Goal: Ask a question

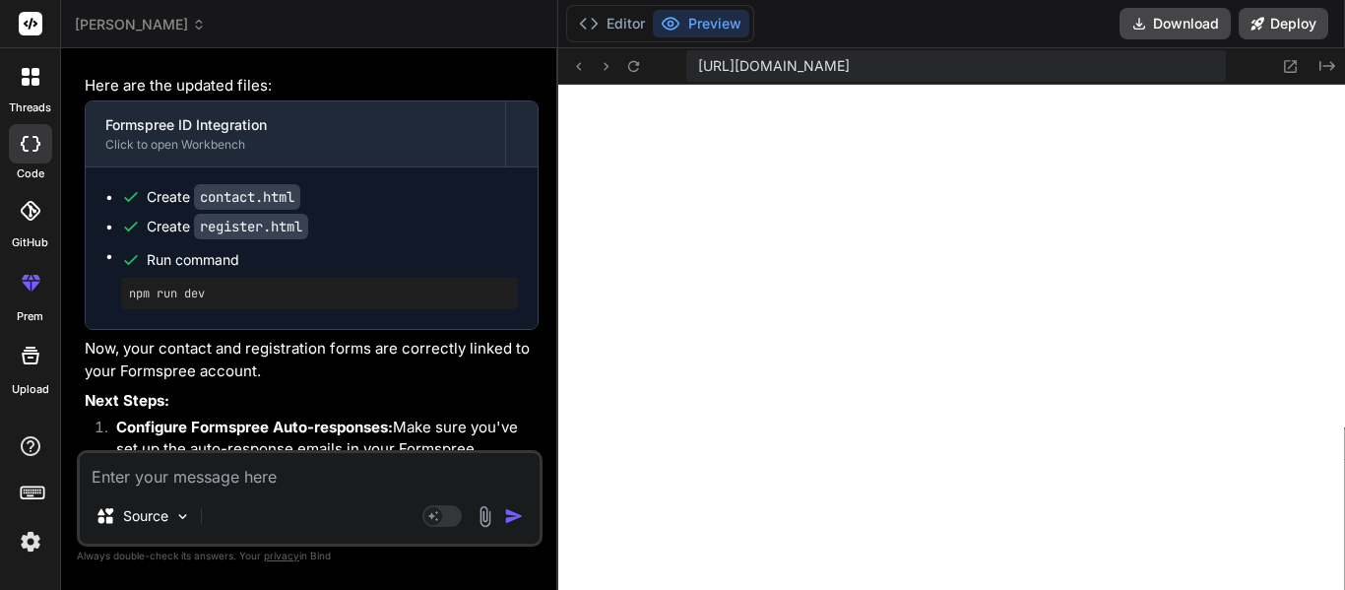
scroll to position [13295, 0]
click at [1327, 71] on icon "Created with Pixso." at bounding box center [1327, 66] width 16 height 16
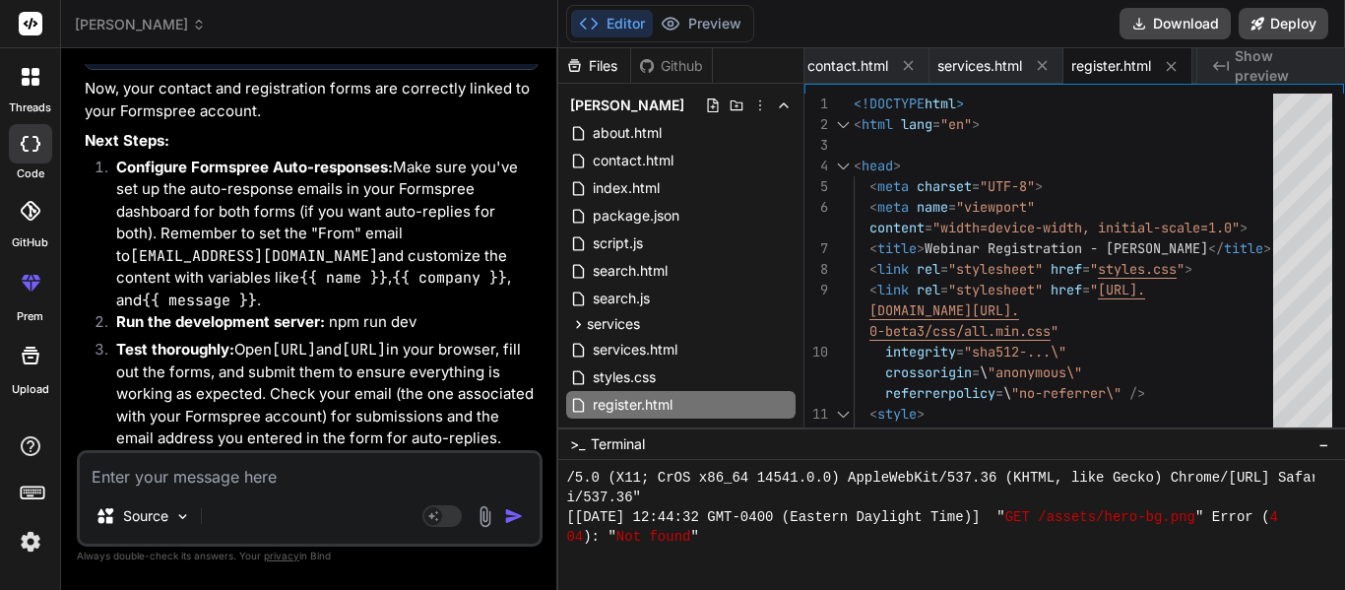
scroll to position [13580, 0]
click at [164, 475] on textarea at bounding box center [310, 470] width 460 height 35
type textarea "C"
type textarea "x"
type textarea "Ca"
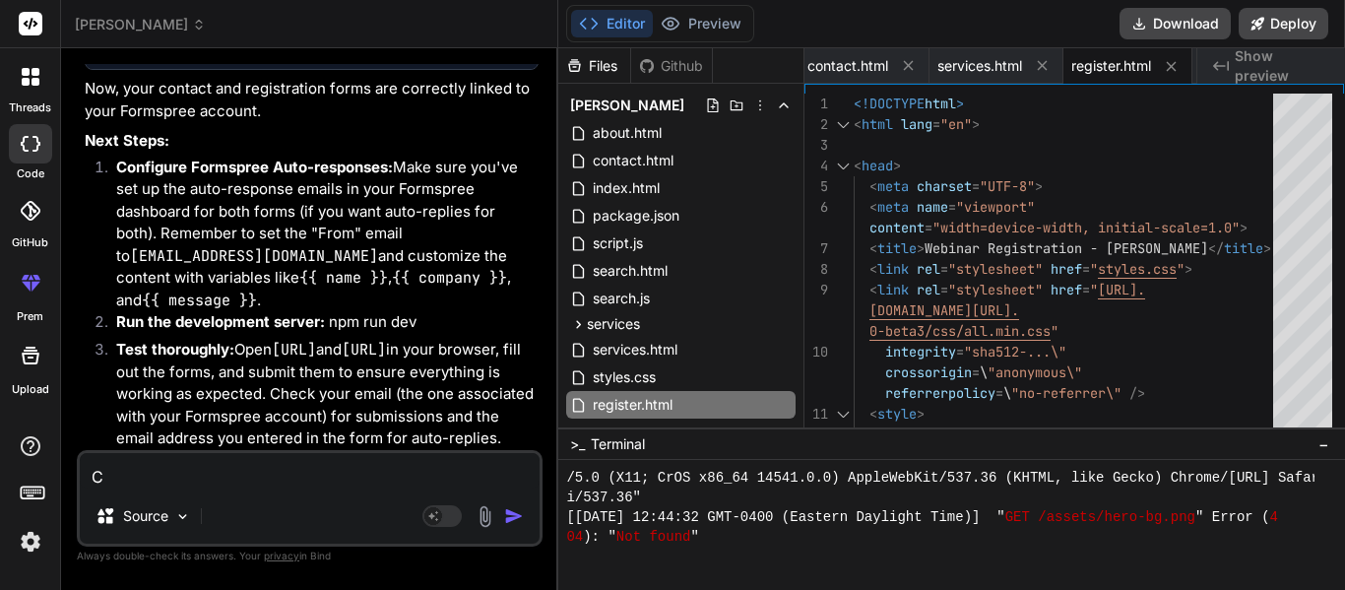
type textarea "x"
type textarea "Can"
type textarea "x"
type textarea "Can"
type textarea "x"
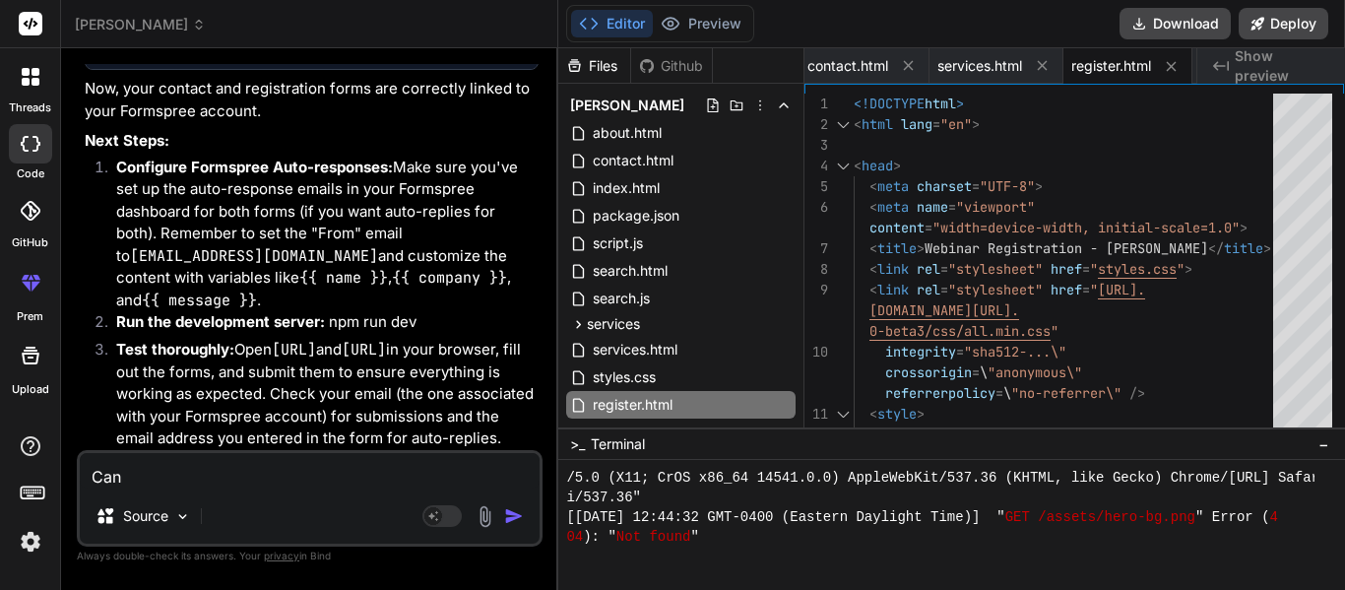
type textarea "Can y"
type textarea "x"
type textarea "Can yo"
type textarea "x"
type textarea "Can you"
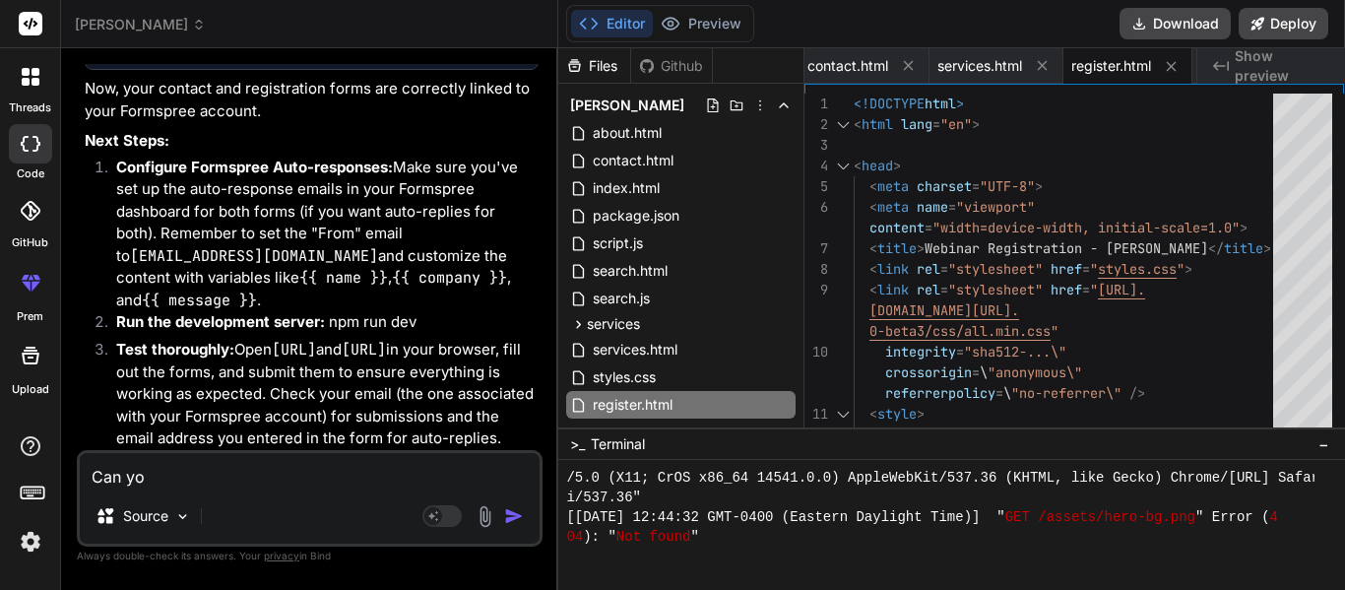
type textarea "x"
type textarea "Can you"
type textarea "x"
type textarea "Can you r"
type textarea "x"
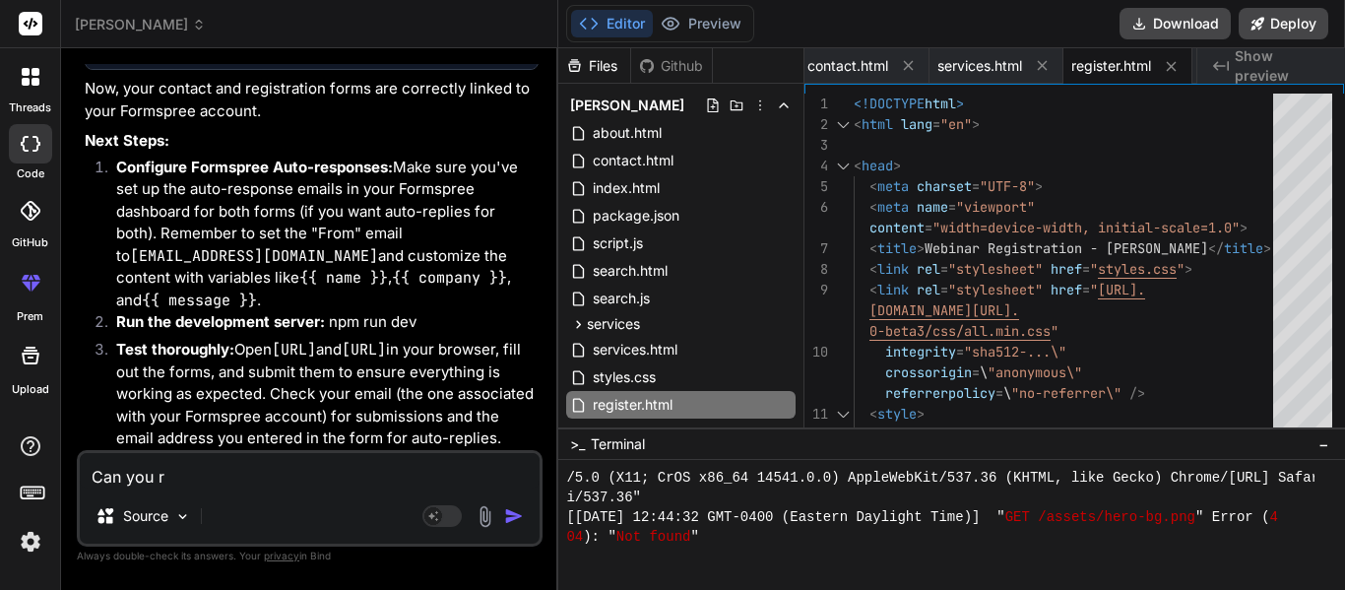
type textarea "Can you re"
type textarea "x"
type textarea "Can you rem"
type textarea "x"
type textarea "Can you remo"
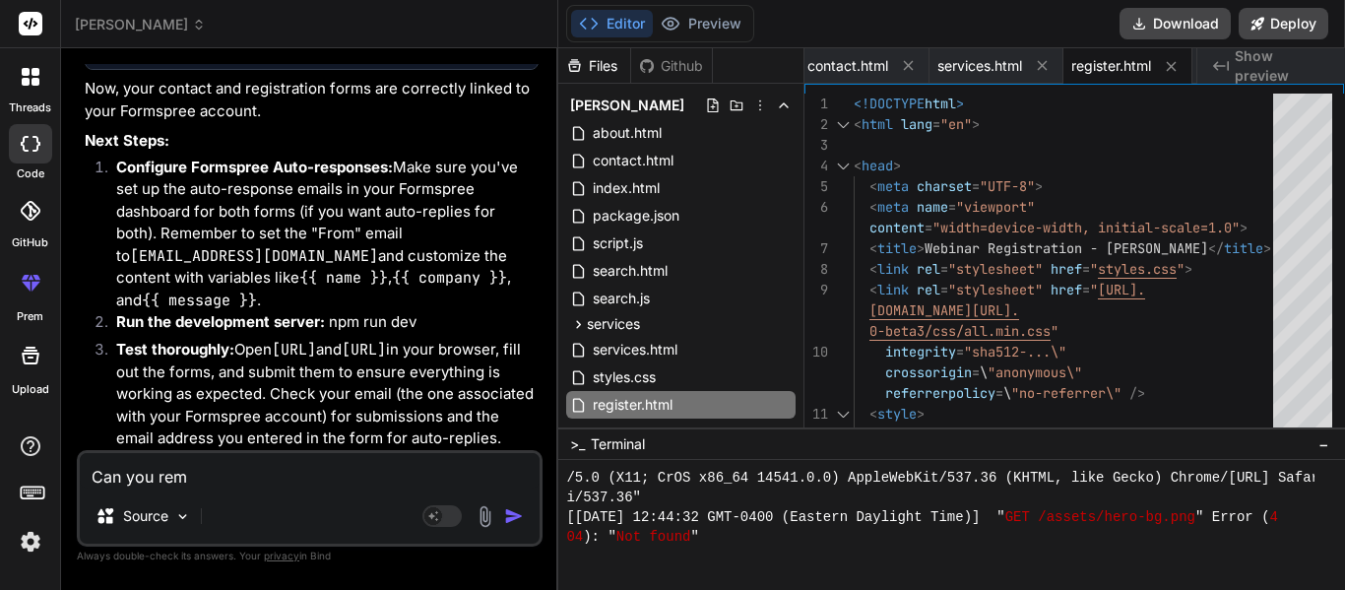
type textarea "x"
type textarea "Can you remov"
type textarea "x"
type textarea "Can you remove"
type textarea "x"
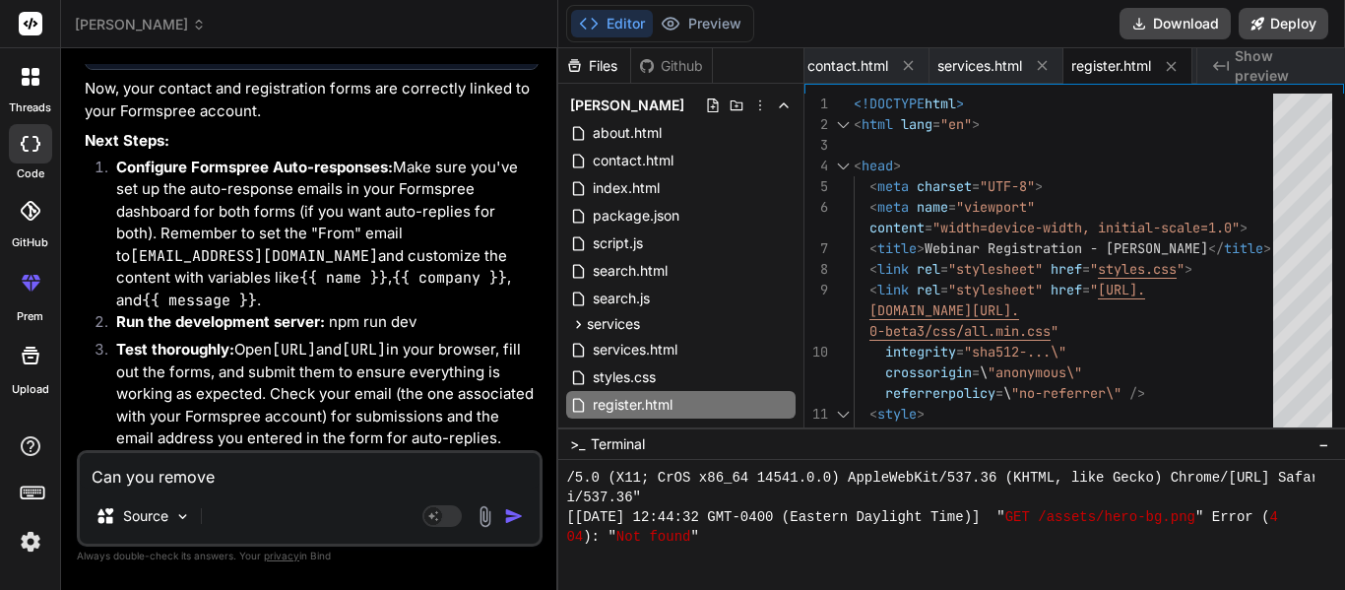
type textarea "Can you remove"
type textarea "x"
type textarea "Can you remove a"
type textarea "x"
type textarea "Can you remove al"
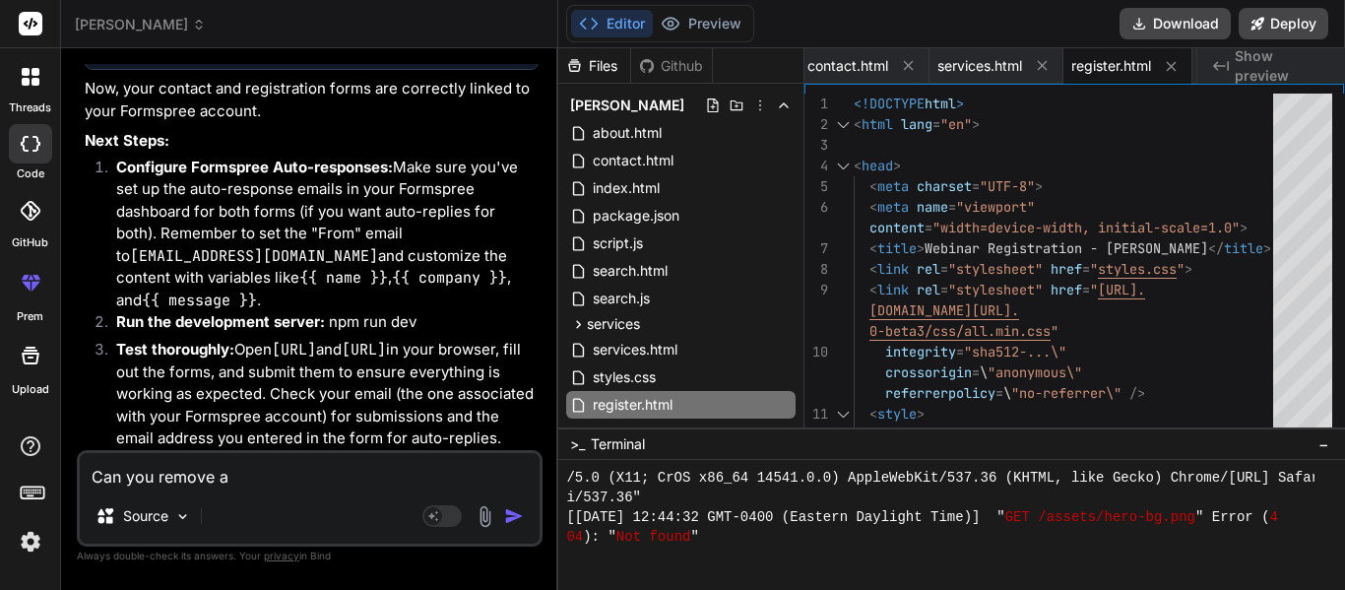
type textarea "x"
type textarea "Can you remove all"
type textarea "x"
type textarea "Can you remove all"
type textarea "x"
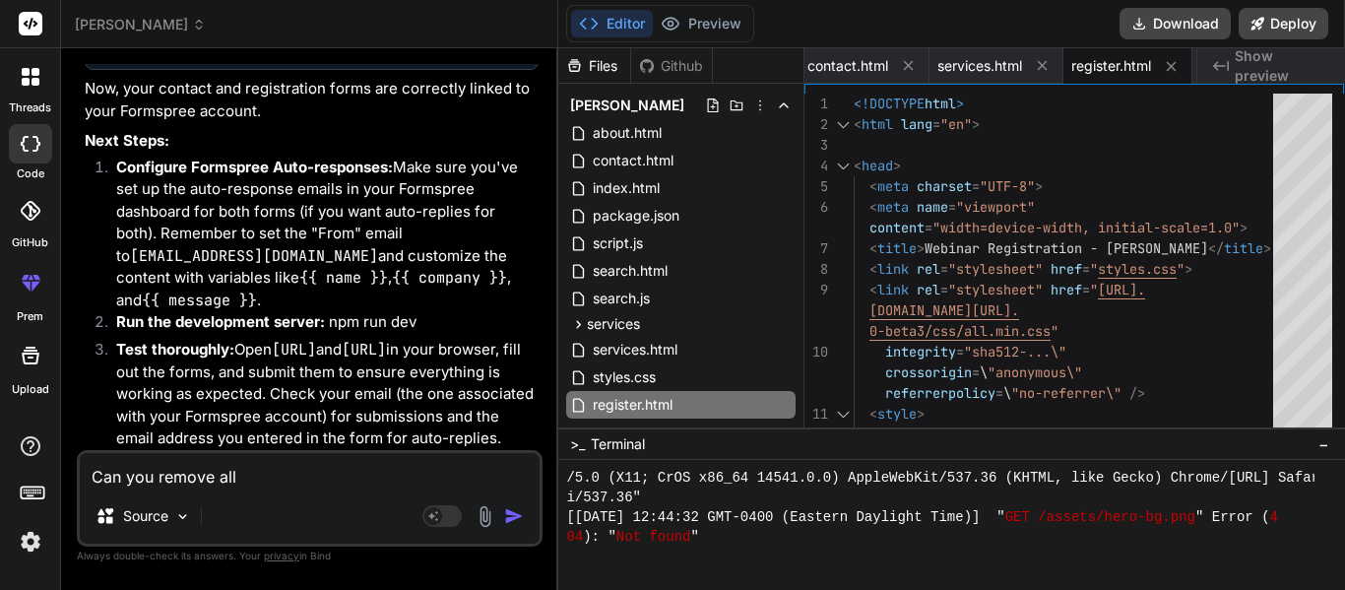
type textarea "Can you remove all e"
type textarea "x"
type textarea "Can you remove all em"
type textarea "x"
type textarea "Can you remove all ema"
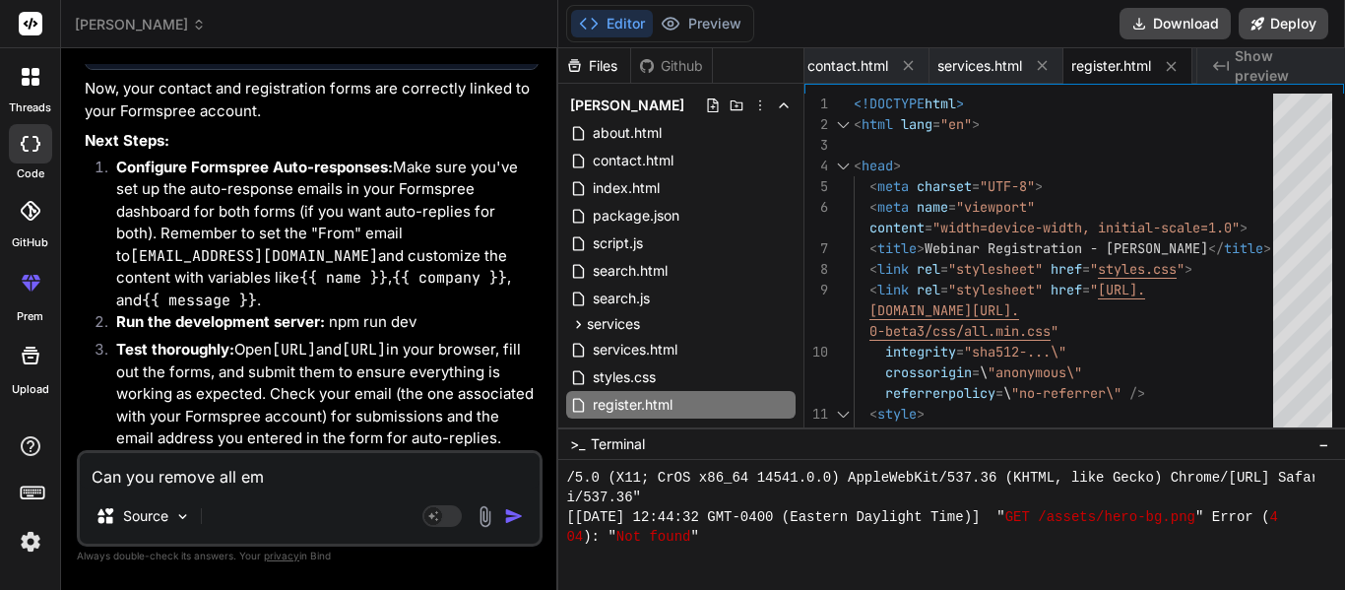
type textarea "x"
type textarea "Can you remove all emai"
type textarea "x"
type textarea "Can you remove all email"
type textarea "x"
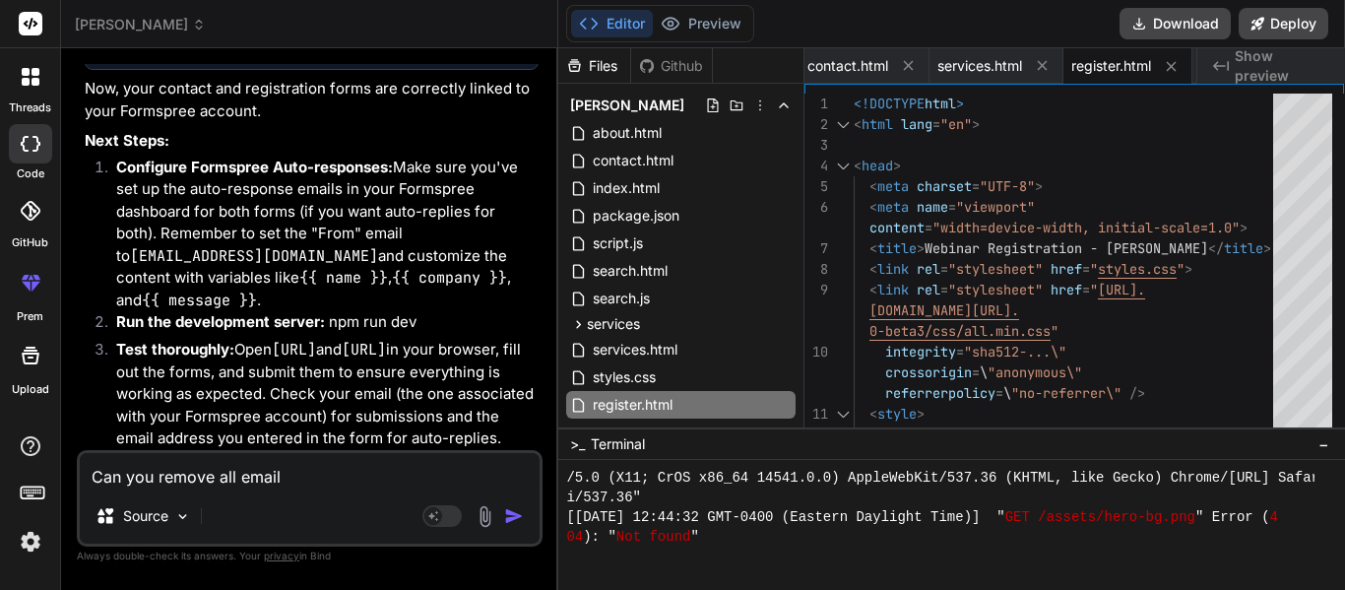
type textarea "Can you remove all email"
type textarea "x"
type textarea "Can you remove all email c"
type textarea "x"
type textarea "Can you remove all email co"
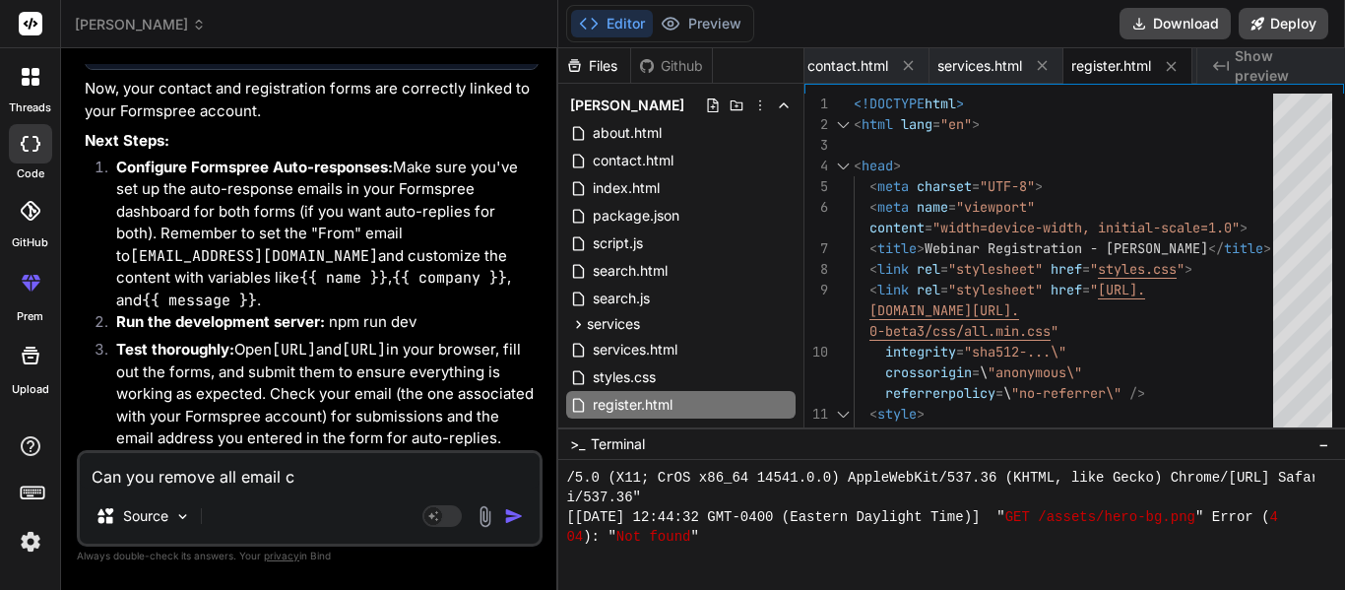
type textarea "x"
type textarea "Can you remove all email con"
type textarea "x"
type textarea "Can you remove all email cont"
type textarea "x"
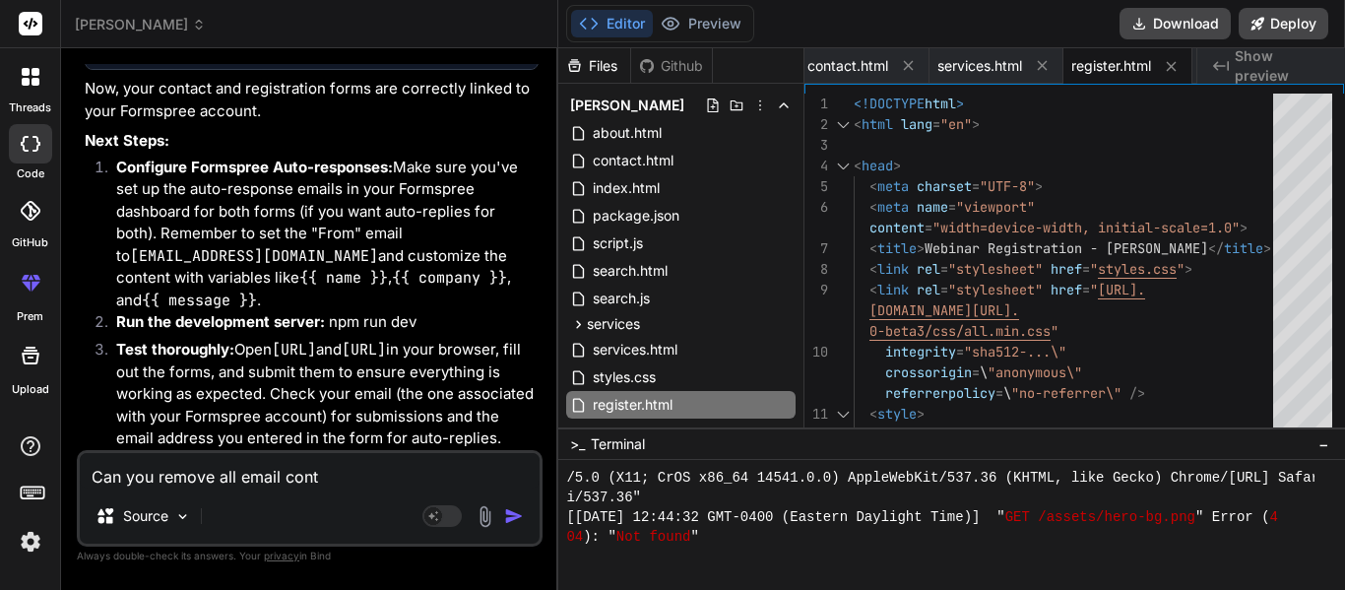
type textarea "Can you remove all email conta"
type textarea "x"
type textarea "Can you remove all email contac"
type textarea "x"
type textarea "Can you remove all email contact"
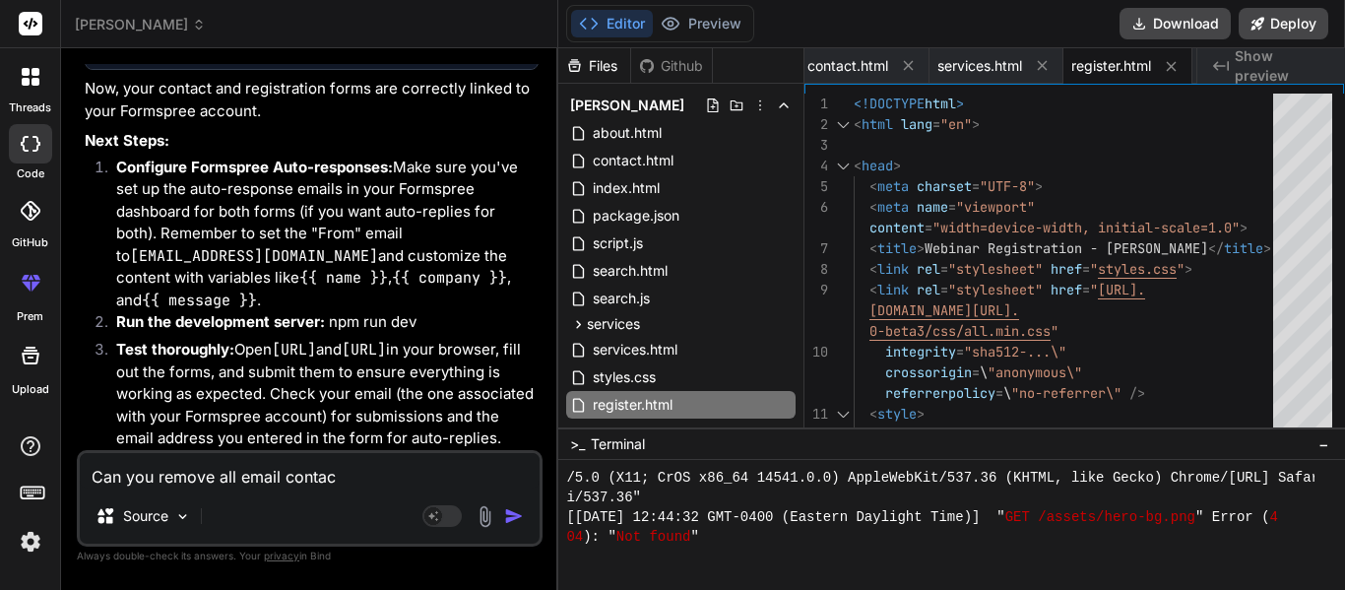
type textarea "x"
type textarea "Can you remove all email contacti"
type textarea "x"
type textarea "Can you remove all email contactin"
type textarea "x"
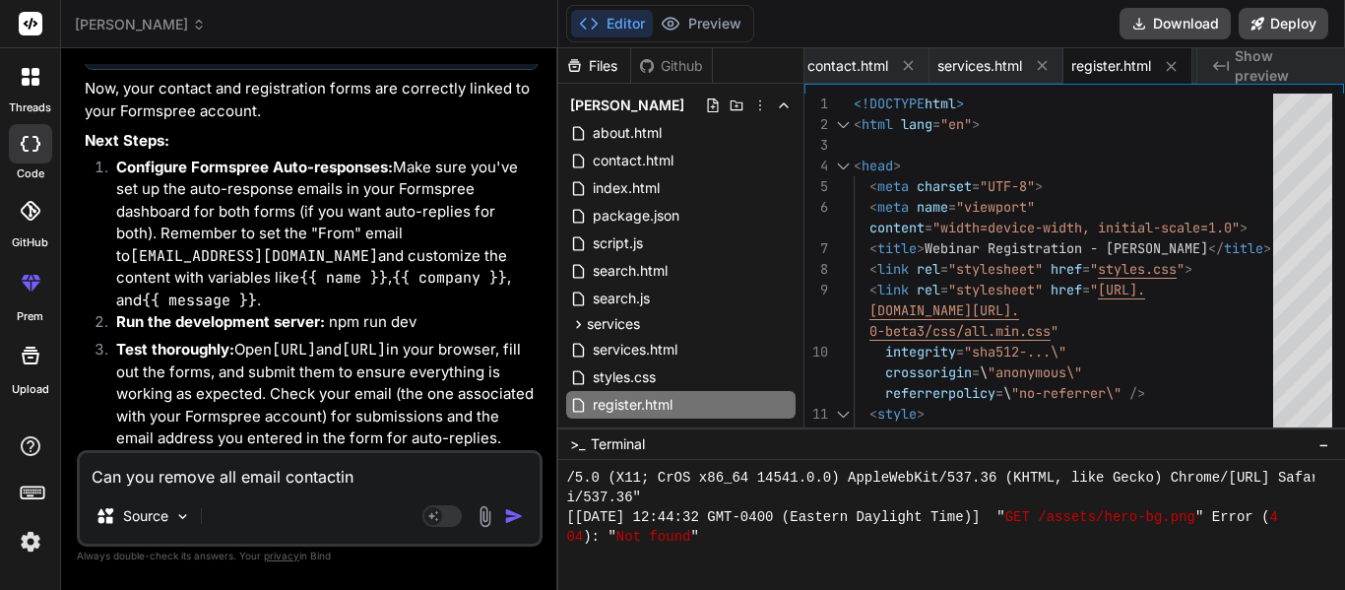
type textarea "Can you remove all email contacting"
type textarea "x"
type textarea "Can you remove all email contacting"
type textarea "x"
type textarea "Can you remove all email contacting a"
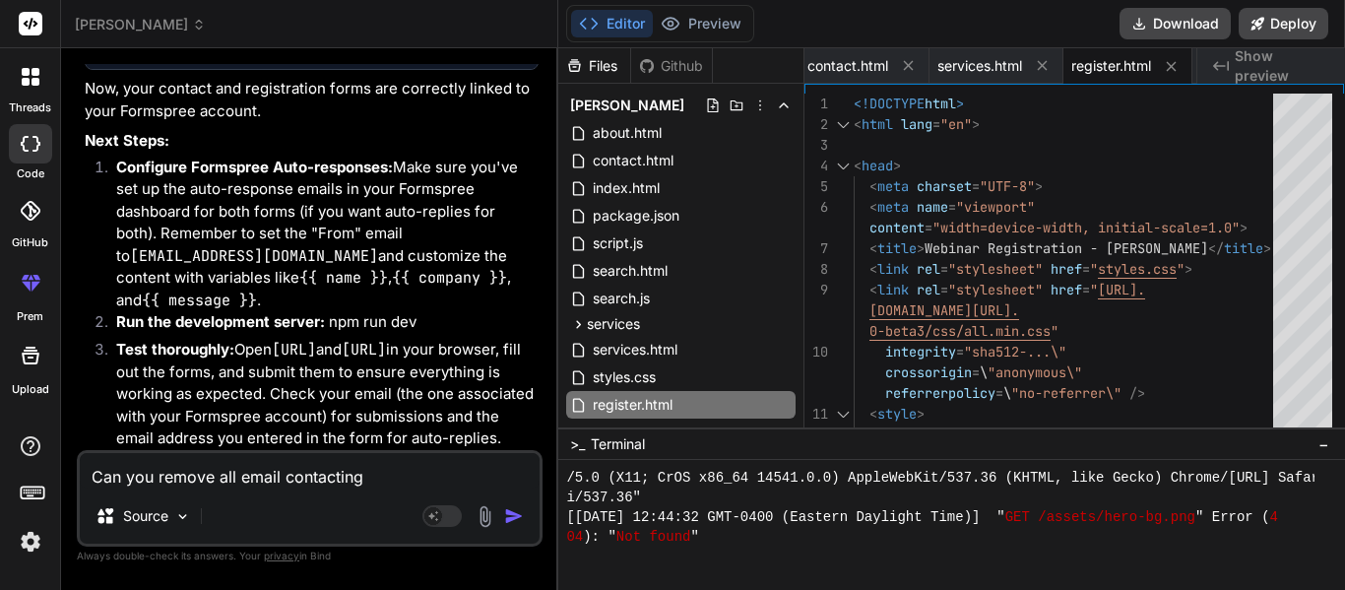
type textarea "x"
type textarea "Can you remove all email contacting an"
type textarea "x"
type textarea "Can you remove all email contacting and"
type textarea "x"
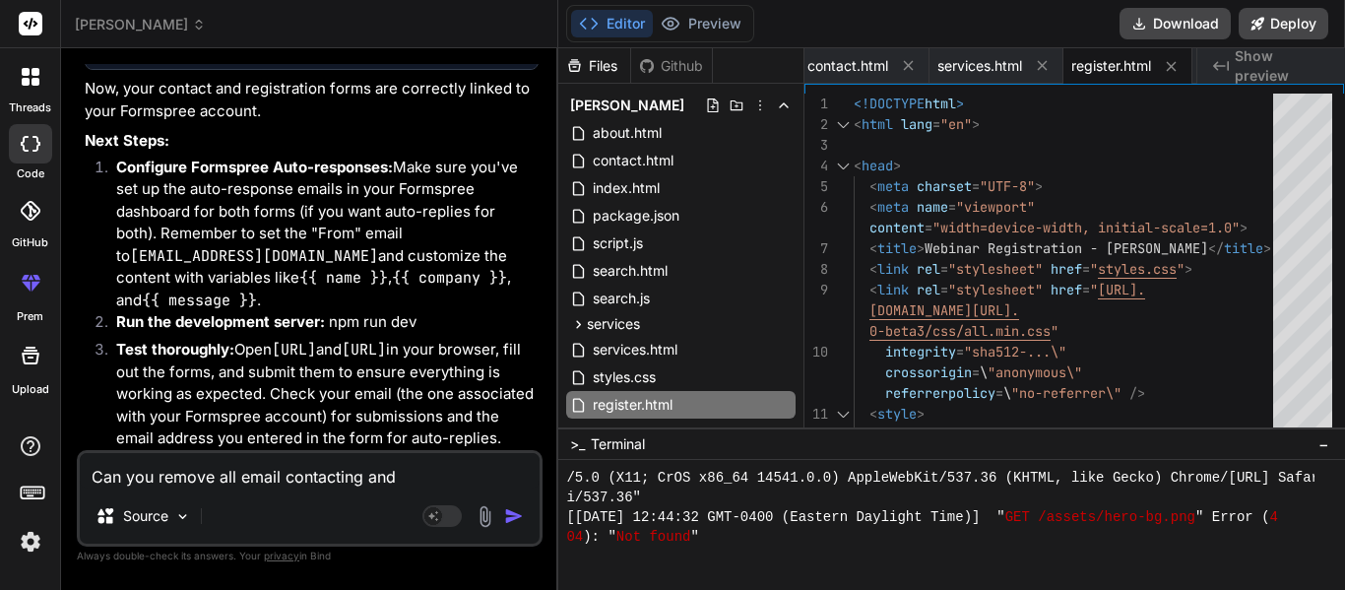
type textarea "Can you remove all email contacting and"
type textarea "x"
type textarea "Can you remove all email contacting and f"
type textarea "x"
type textarea "Can you remove all email contacting and fi"
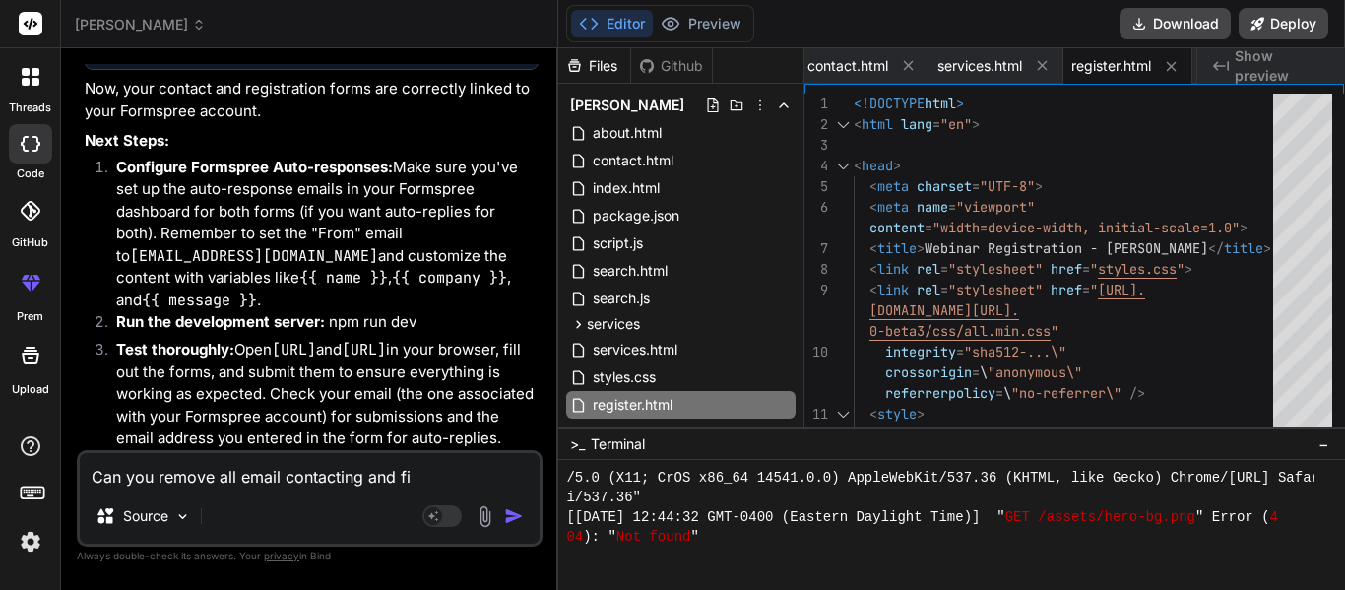
type textarea "x"
type textarea "Can you remove all email contacting and fin"
type textarea "x"
type textarea "Can you remove all email contacting and find"
type textarea "x"
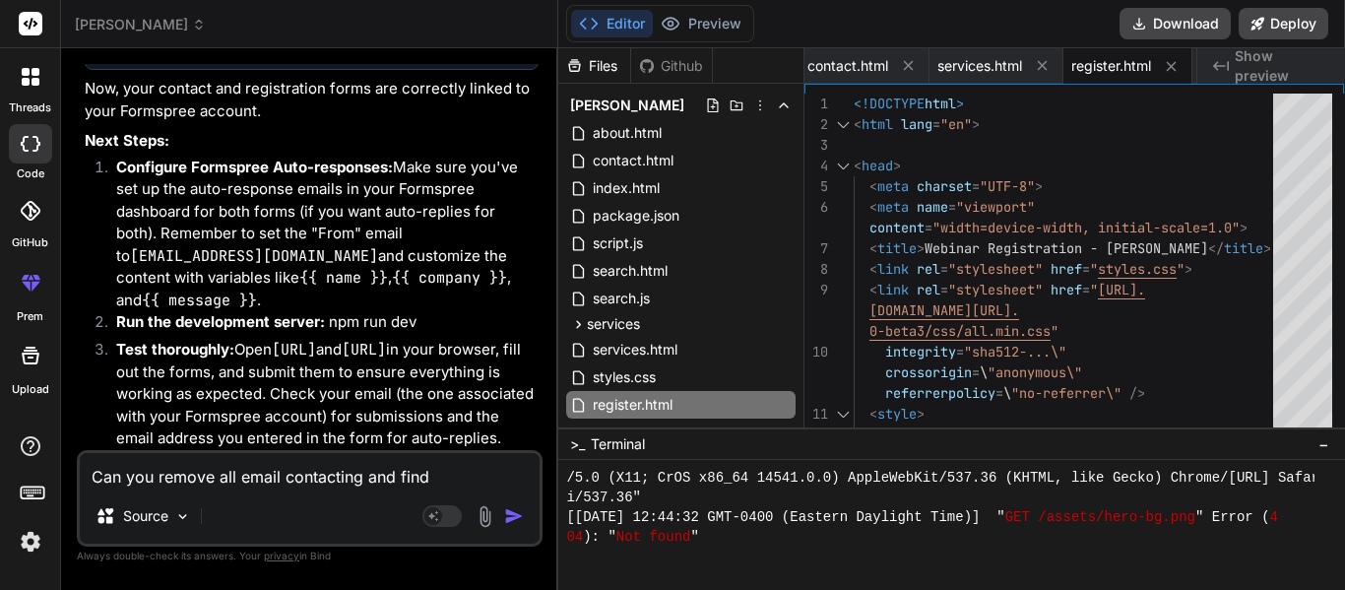
type textarea "Can you remove all email contacting and find"
type textarea "x"
type textarea "Can you remove all email contacting and find a"
type textarea "x"
type textarea "Can you remove all email contacting and find a"
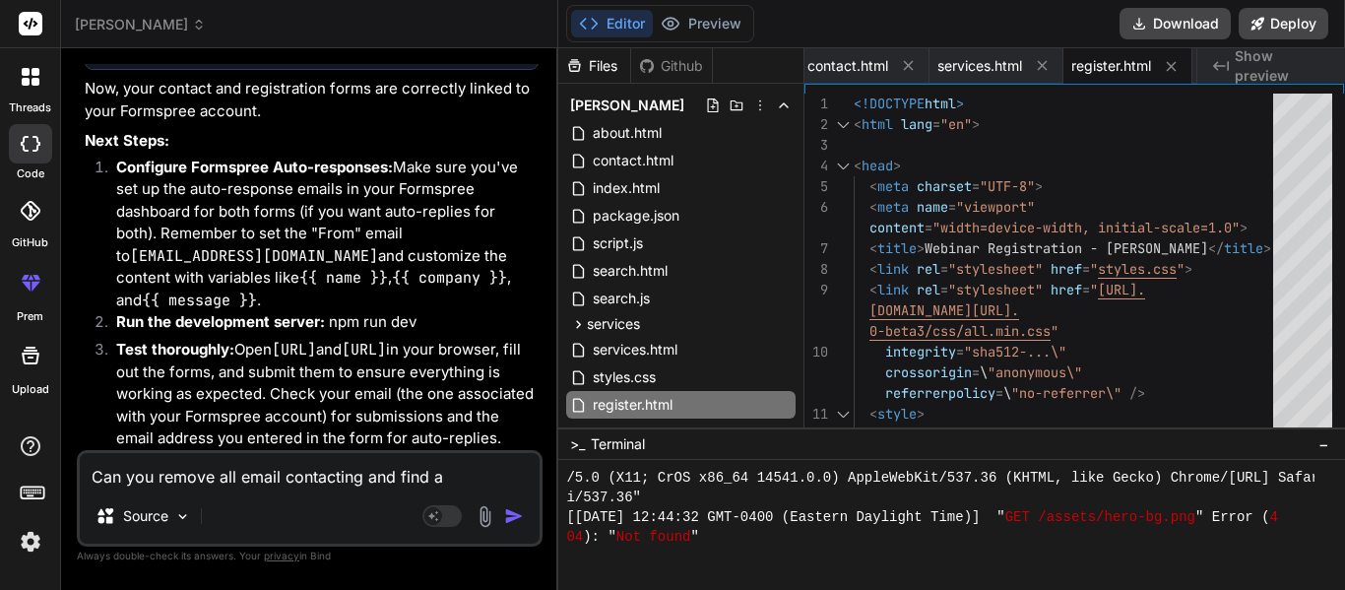
type textarea "x"
type textarea "Can you remove all email contacting and find a n"
type textarea "x"
type textarea "Can you remove all email contacting and find a ne"
type textarea "x"
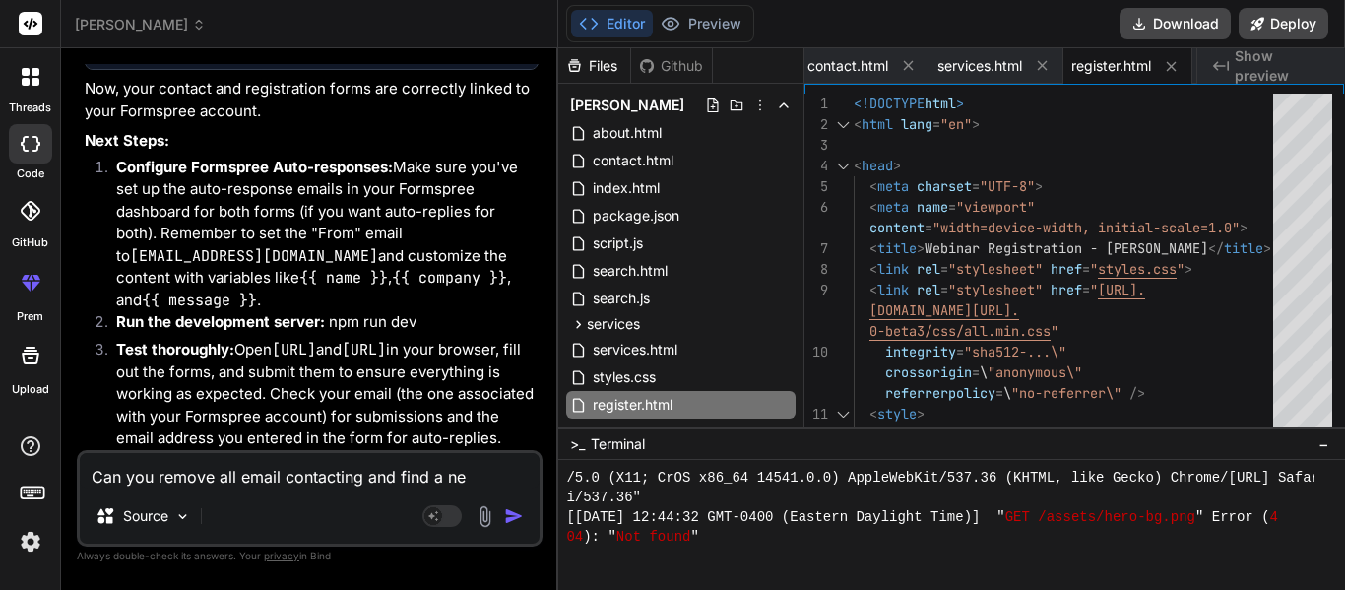
type textarea "Can you remove all email contacting and find a new"
type textarea "x"
type textarea "Can you remove all email contacting and find a new"
type textarea "x"
type textarea "Can you remove all email contacting and find a new p"
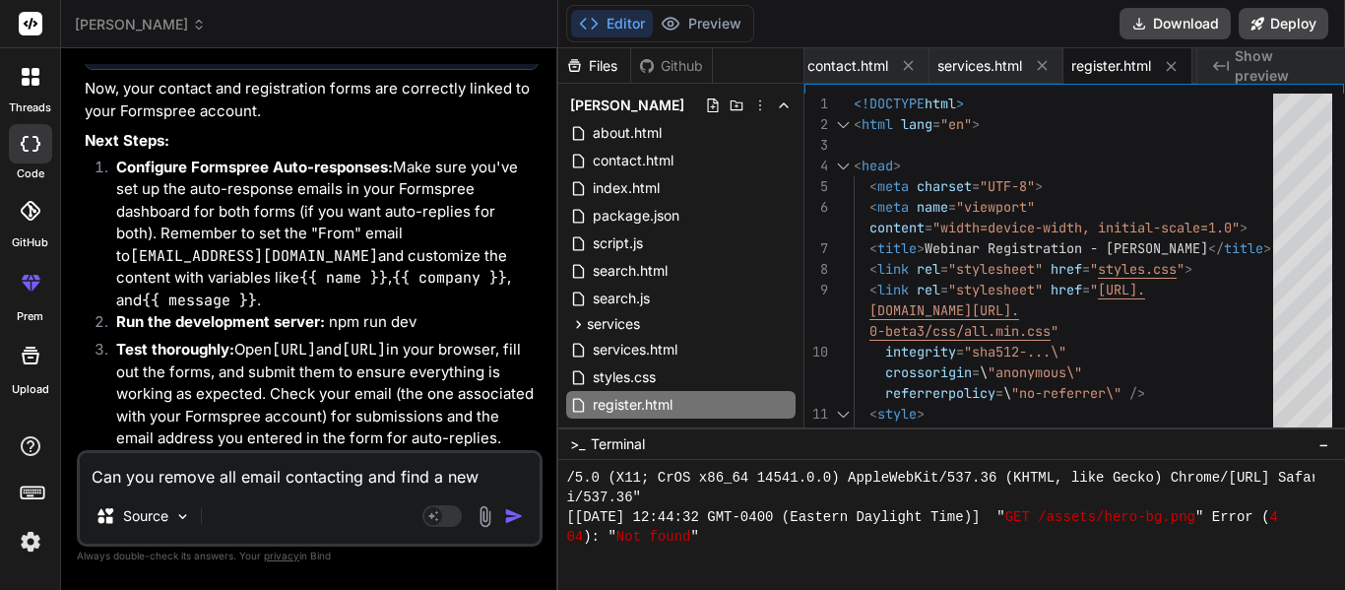
type textarea "x"
type textarea "Can you remove all email contacting and find a new pl"
type textarea "x"
type textarea "Can you remove all email contacting and find a new pla"
type textarea "x"
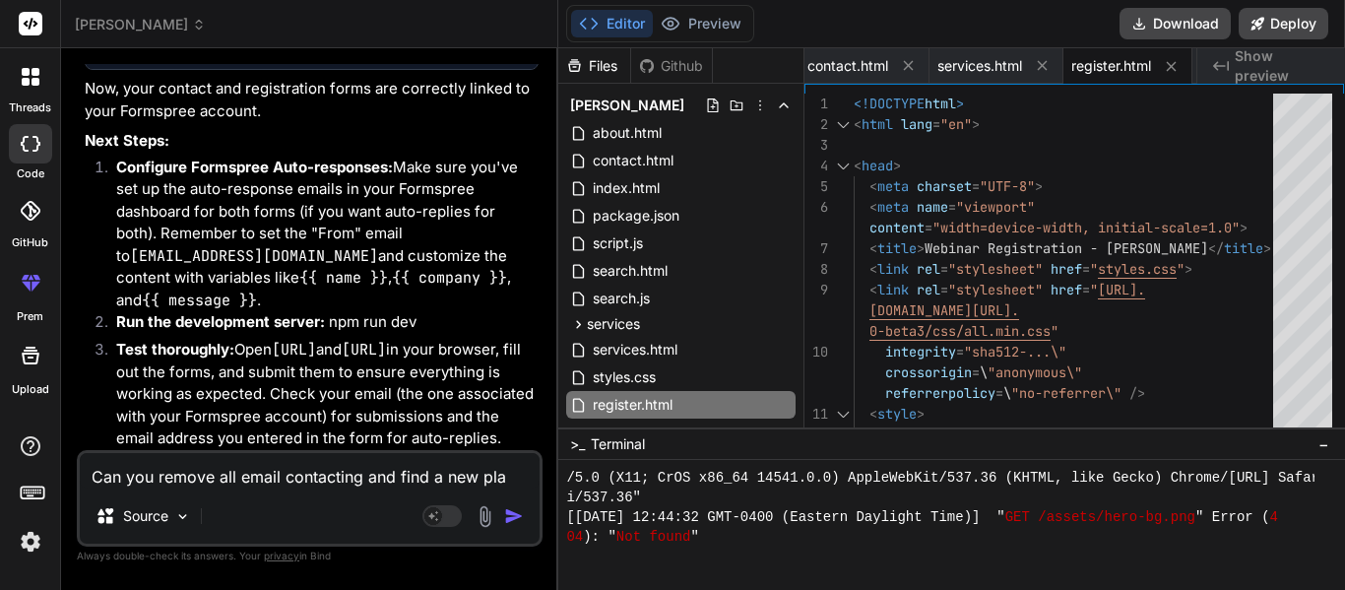
type textarea "Can you remove all email contacting and find a new plac"
type textarea "x"
type textarea "Can you remove all email contacting and find a new place"
type textarea "x"
type textarea "Can you remove all email contacting and find a new place"
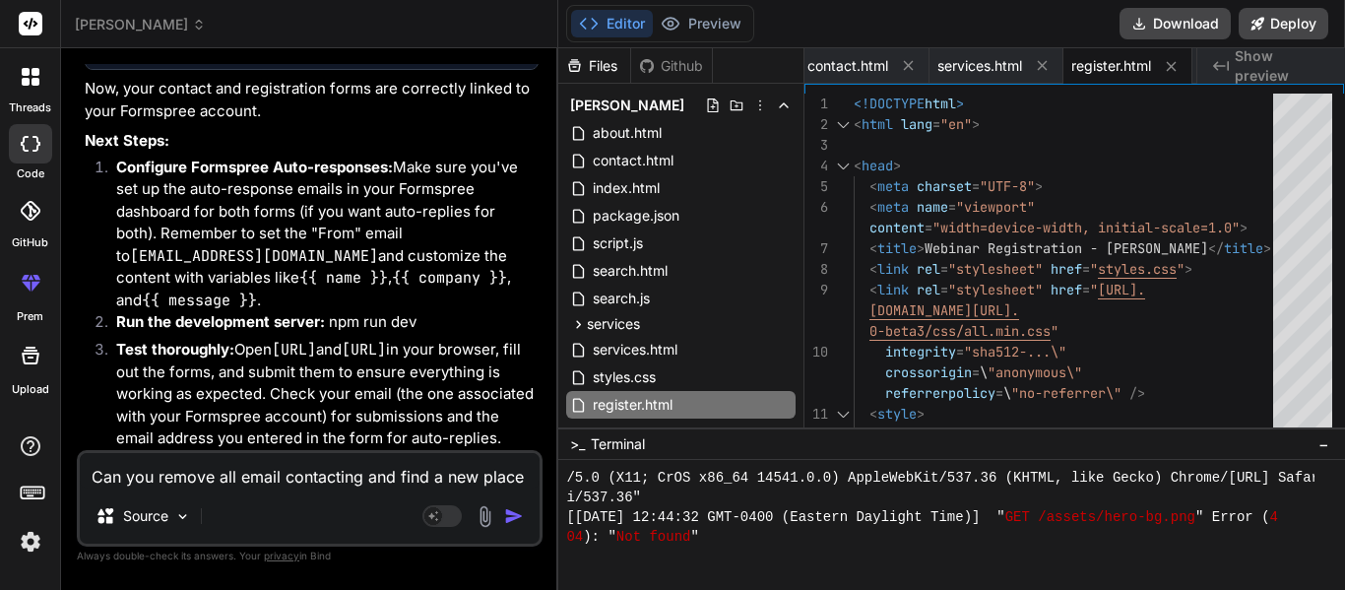
type textarea "x"
type textarea "Can you remove all email contacting and find a new place w"
type textarea "x"
type textarea "Can you remove all email contacting and find a new place wh"
type textarea "x"
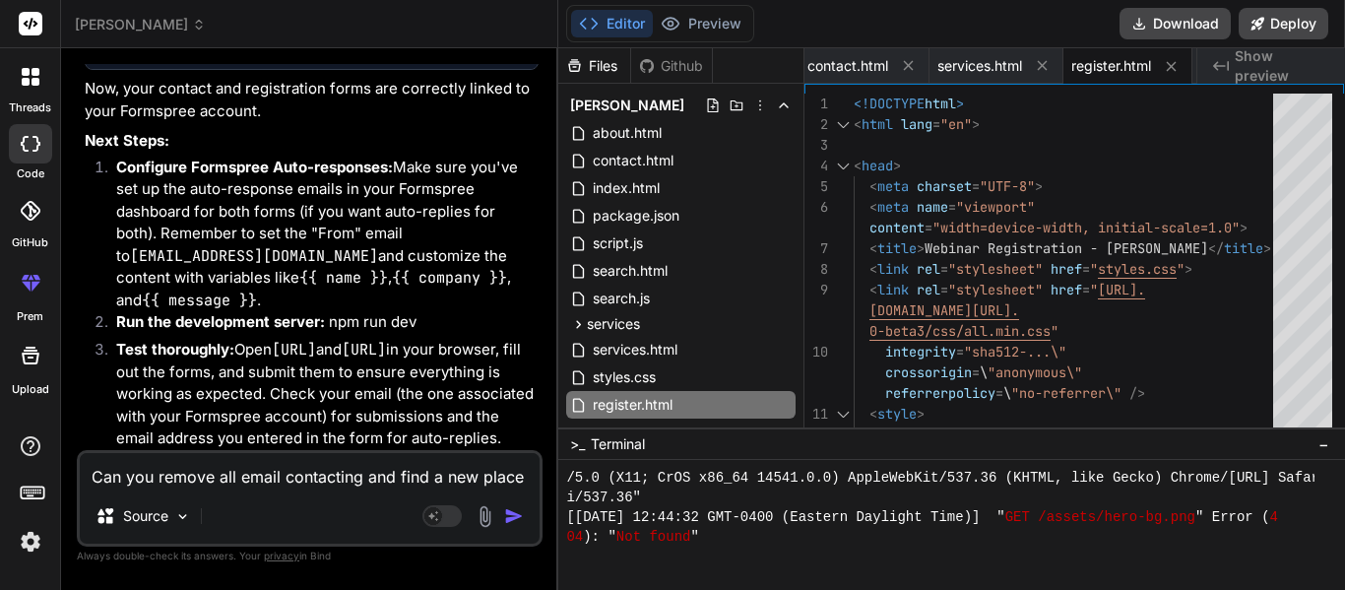
type textarea "Can you remove all email contacting and find a new place whe"
type textarea "x"
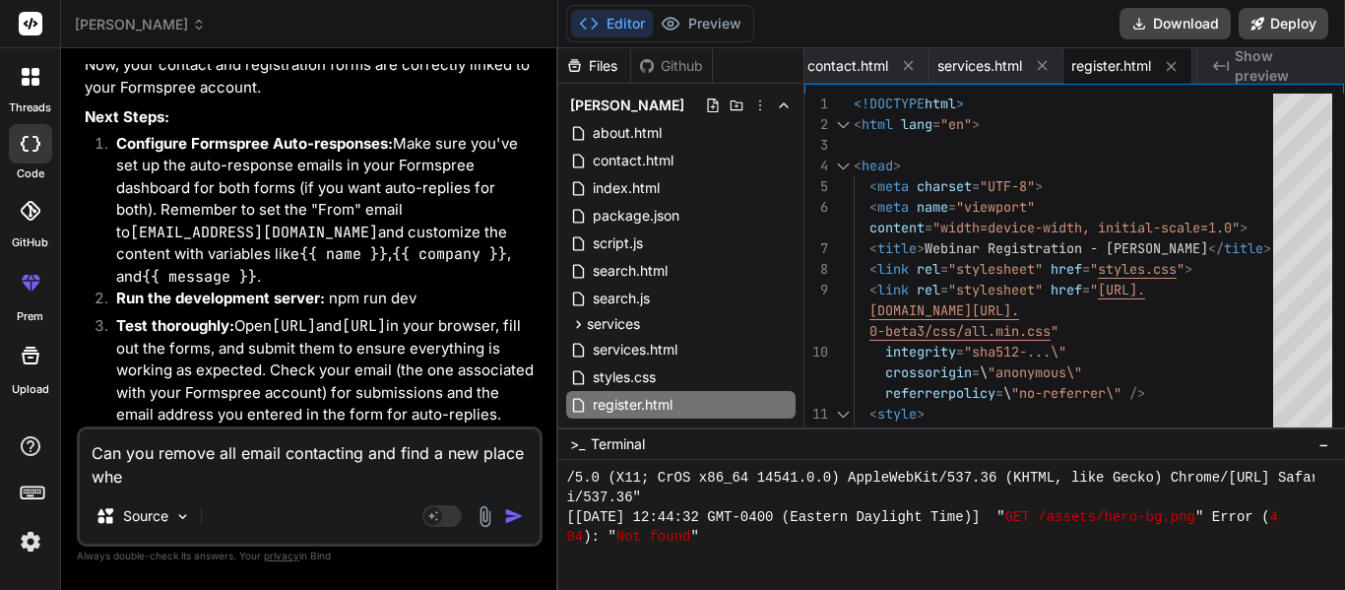
type textarea "Can you remove all email contacting and find a new place wher"
type textarea "x"
type textarea "Can you remove all email contacting and find a new place where"
type textarea "x"
type textarea "Can you remove all email contacting and find a new place where"
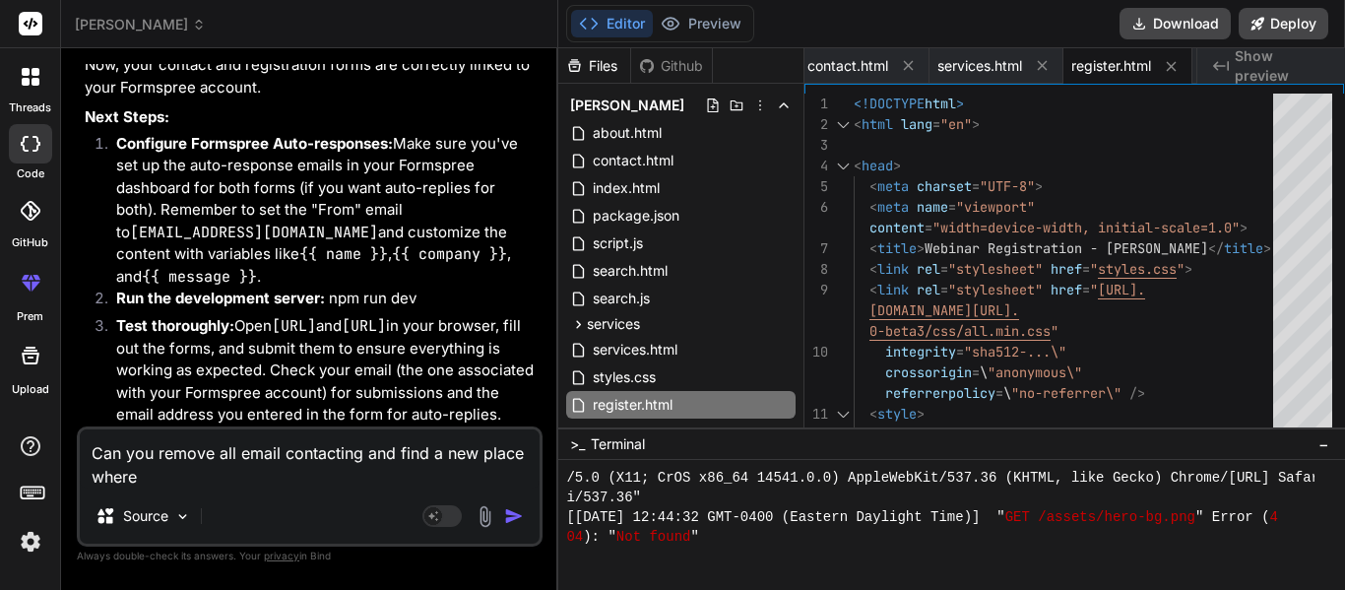
type textarea "x"
type textarea "Can you remove all email contacting and find a new place where I"
type textarea "x"
type textarea "Can you remove all email contacting and find a new place where I"
type textarea "x"
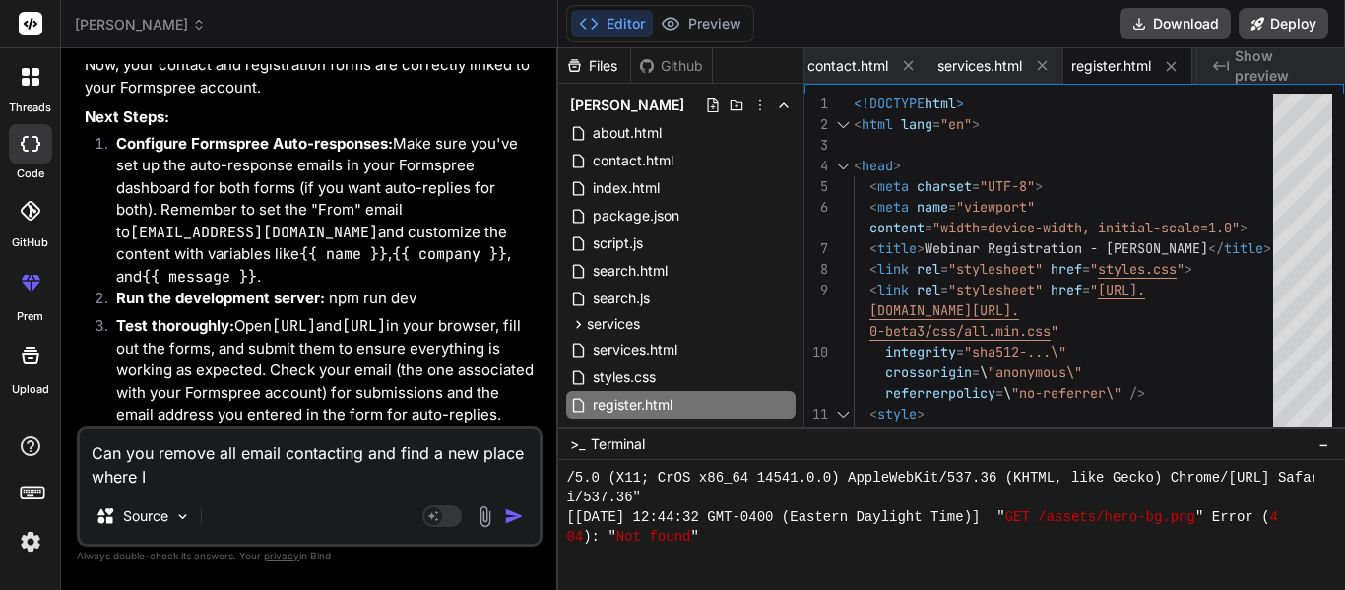
type textarea "Can you remove all email contacting and find a new place where I c"
type textarea "x"
type textarea "Can you remove all email contacting and find a new place where I ca"
type textarea "x"
type textarea "Can you remove all email contacting and find a new place where I can"
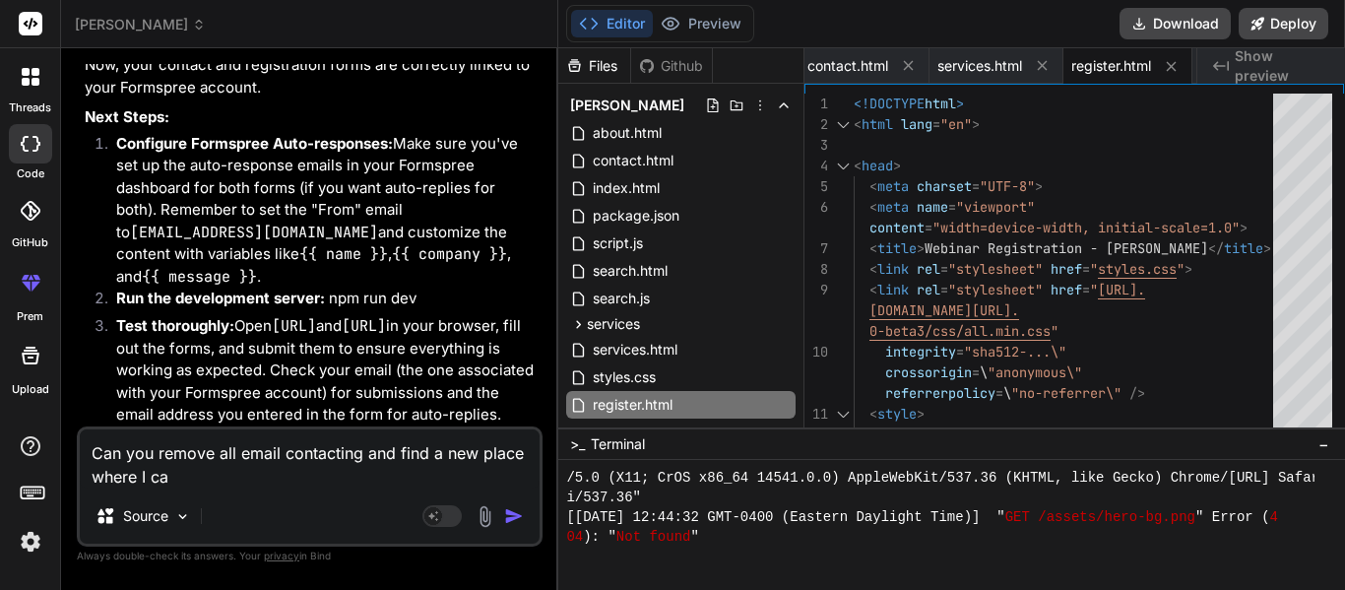
type textarea "x"
type textarea "Can you remove all email contacting and find a new place where I can"
type textarea "x"
type textarea "Can you remove all email contacting and find a new place where I can a"
type textarea "x"
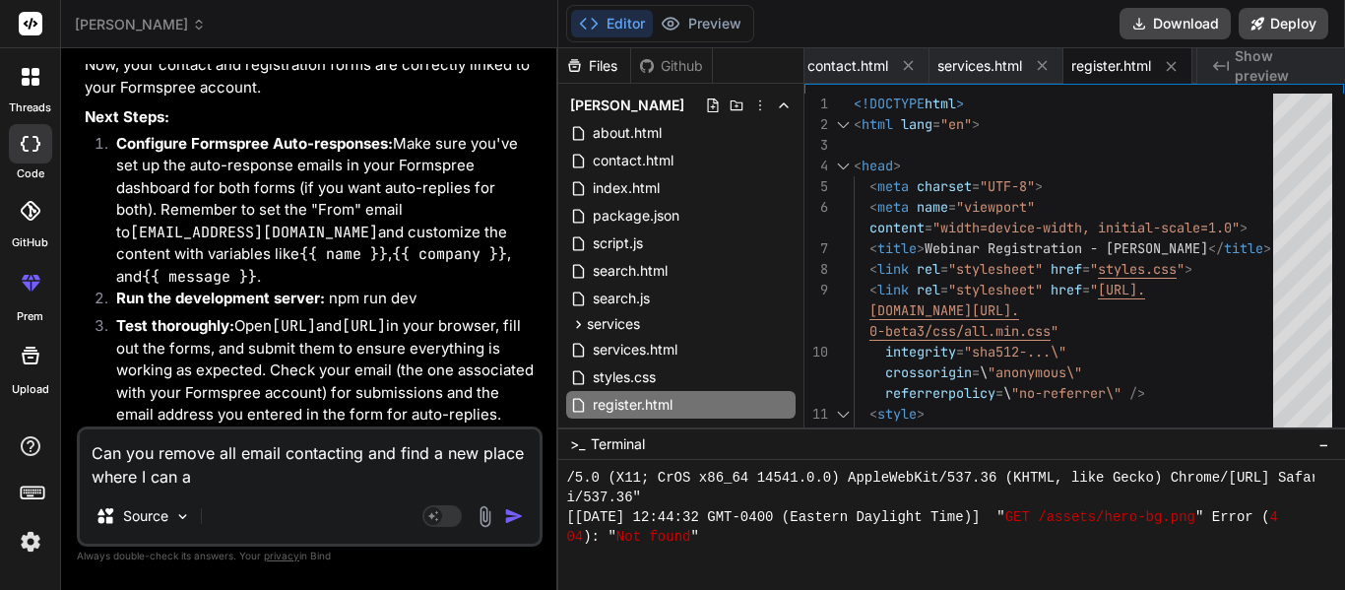
type textarea "Can you remove all email contacting and find a new place where I can ad"
type textarea "x"
type textarea "Can you remove all email contacting and find a new place where I can add"
type textarea "x"
type textarea "Can you remove all email contacting and find a new place where I can add"
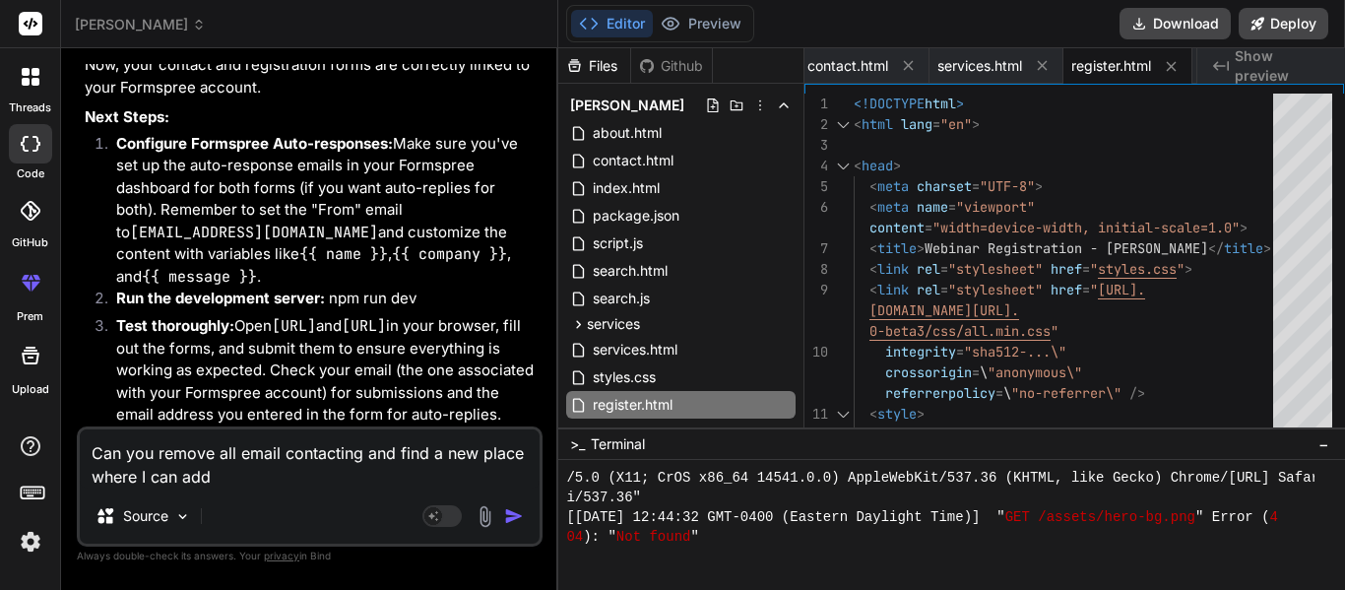
type textarea "x"
type textarea "Can you remove all email contacting and find a new place where I can add a"
type textarea "x"
type textarea "Can you remove all email contacting and find a new place where I can add au"
type textarea "x"
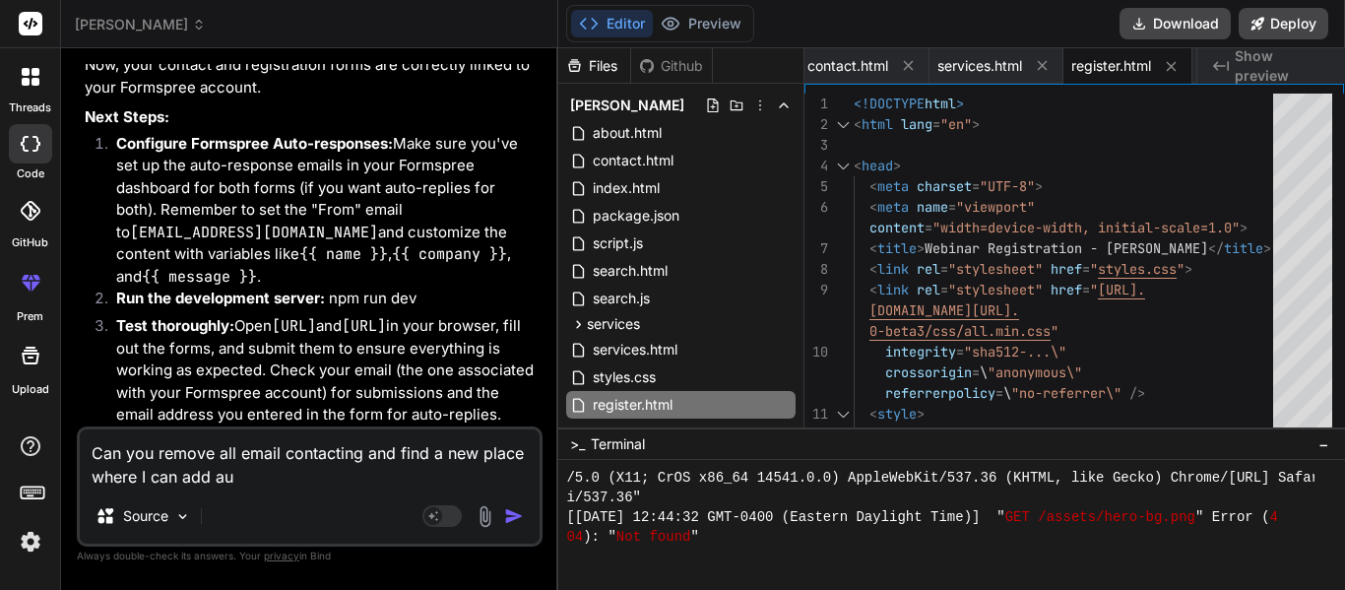
type textarea "Can you remove all email contacting and find a new place where I can add aut"
type textarea "x"
type textarea "Can you remove all email contacting and find a new place where I can add auto"
type textarea "x"
type textarea "Can you remove all email contacting and find a new place where I can add autom"
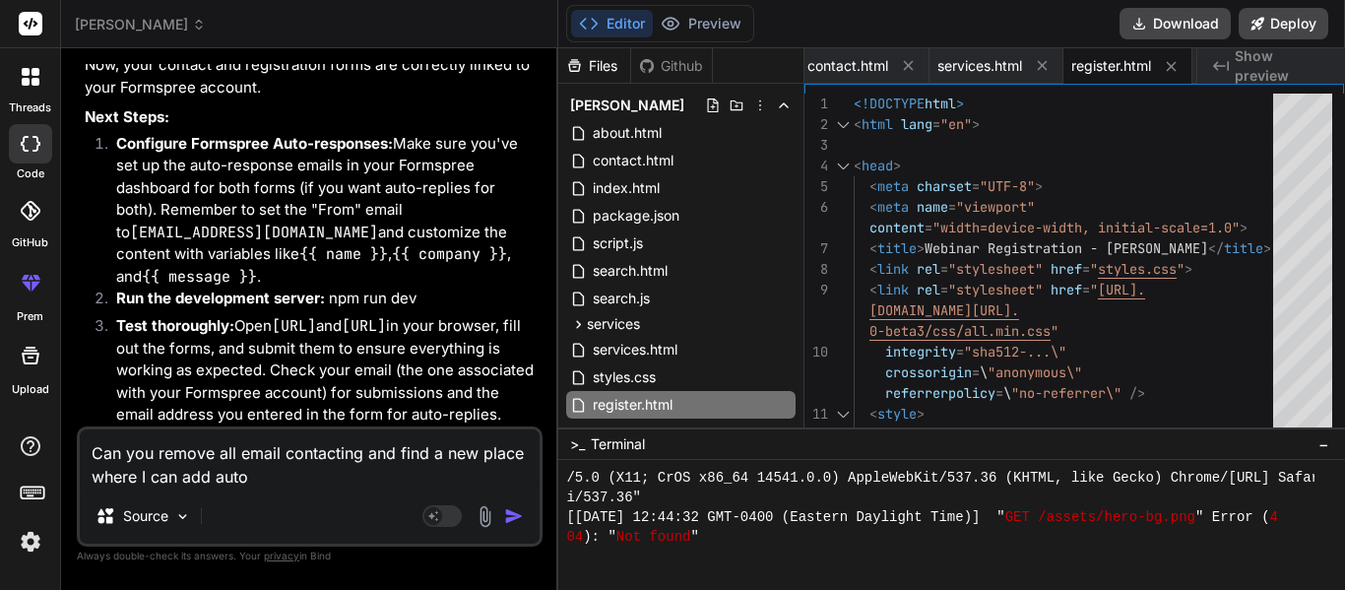
type textarea "x"
type textarea "Can you remove all email contacting and find a new place where I can add automa"
type textarea "x"
type textarea "Can you remove all email contacting and find a new place where I can add automat"
type textarea "x"
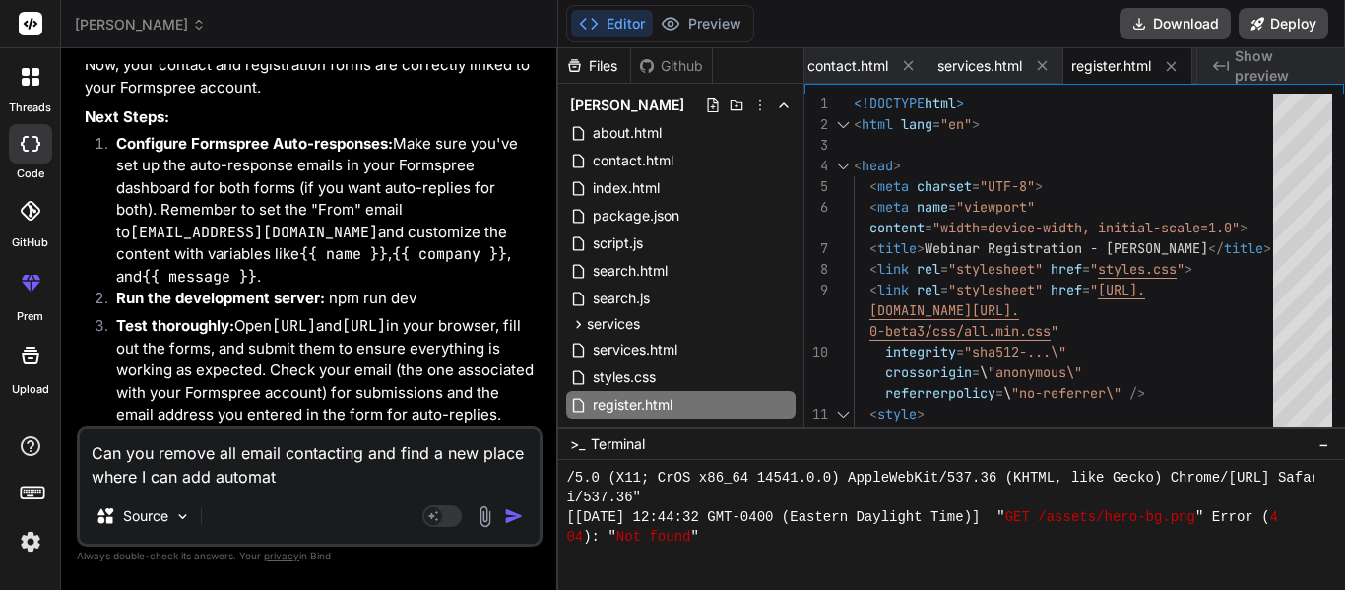
type textarea "Can you remove all email contacting and find a new place where I can add automa…"
type textarea "x"
type textarea "Can you remove all email contacting and find a new place where I can add automa…"
type textarea "x"
type textarea "Can you remove all email contacting and find a new place where I can add automa…"
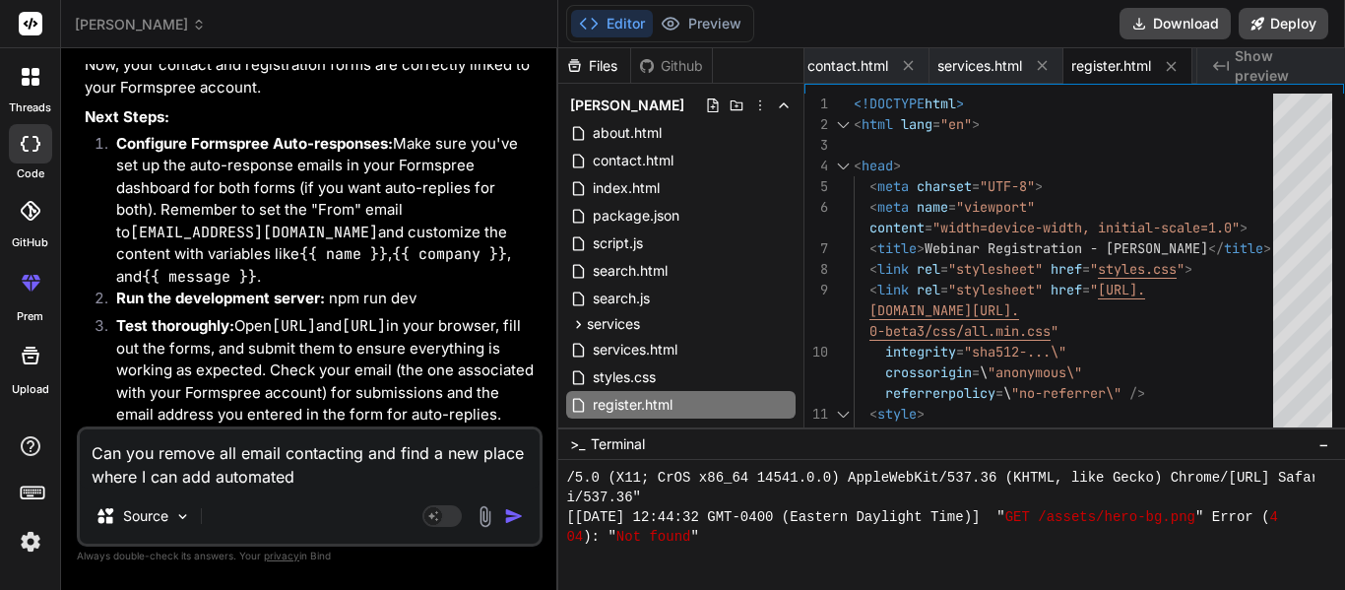
type textarea "x"
type textarea "Can you remove all email contacting and find a new place where I can add automa…"
type textarea "x"
type textarea "Can you remove all email contacting and find a new place where I can add automa…"
type textarea "x"
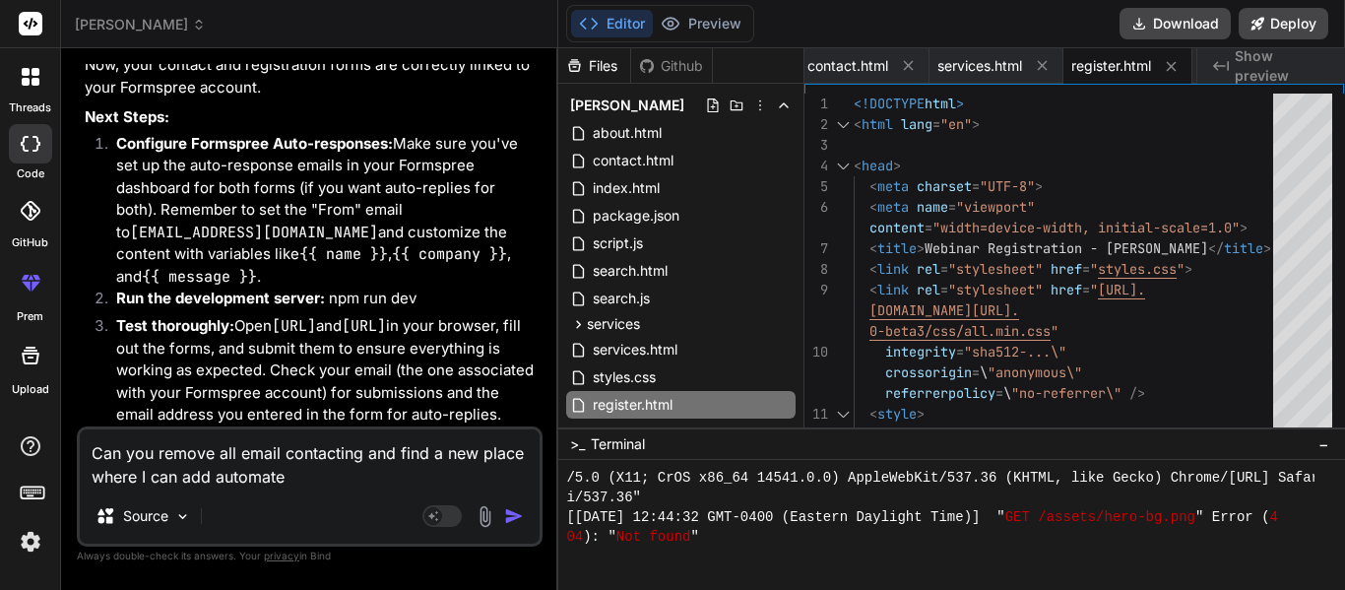
type textarea "Can you remove all email contacting and find a new place where I can add automat"
type textarea "x"
type textarea "Can you remove all email contacting and find a new place where I can add automa…"
type textarea "x"
type textarea "Can you remove all email contacting and find a new place where I can add automa…"
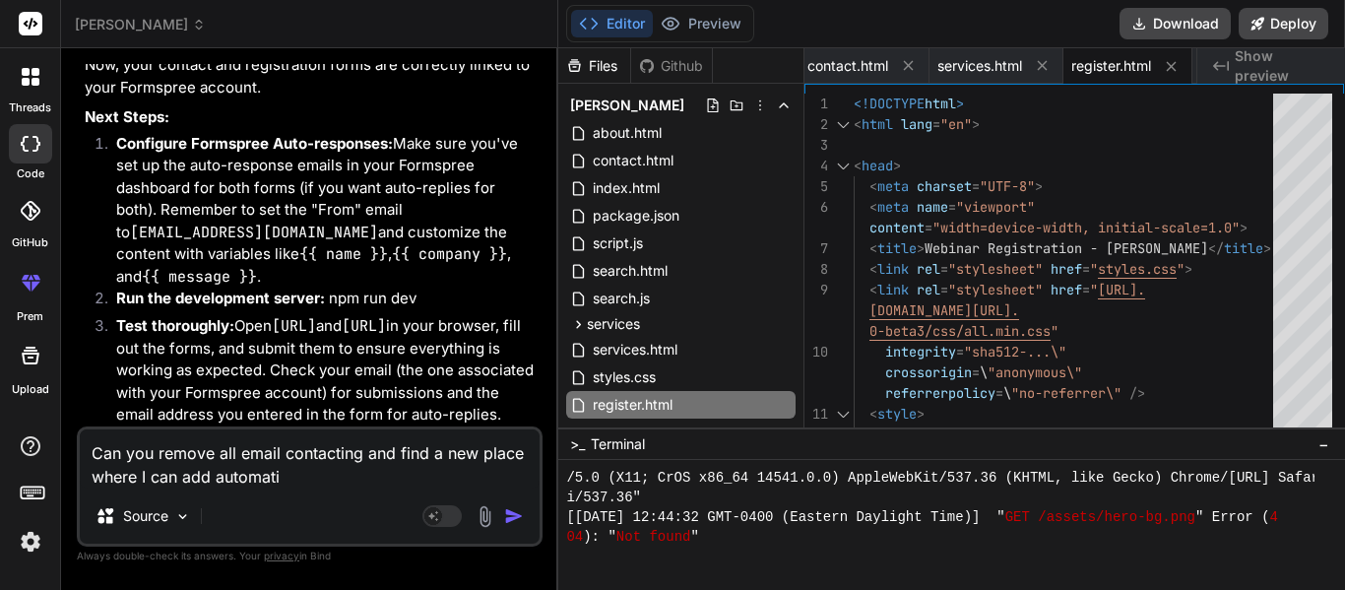
type textarea "x"
type textarea "Can you remove all email contacting and find a new place where I can add automa…"
type textarea "x"
type textarea "Can you remove all email contacting and find a new place where I can add automa…"
type textarea "x"
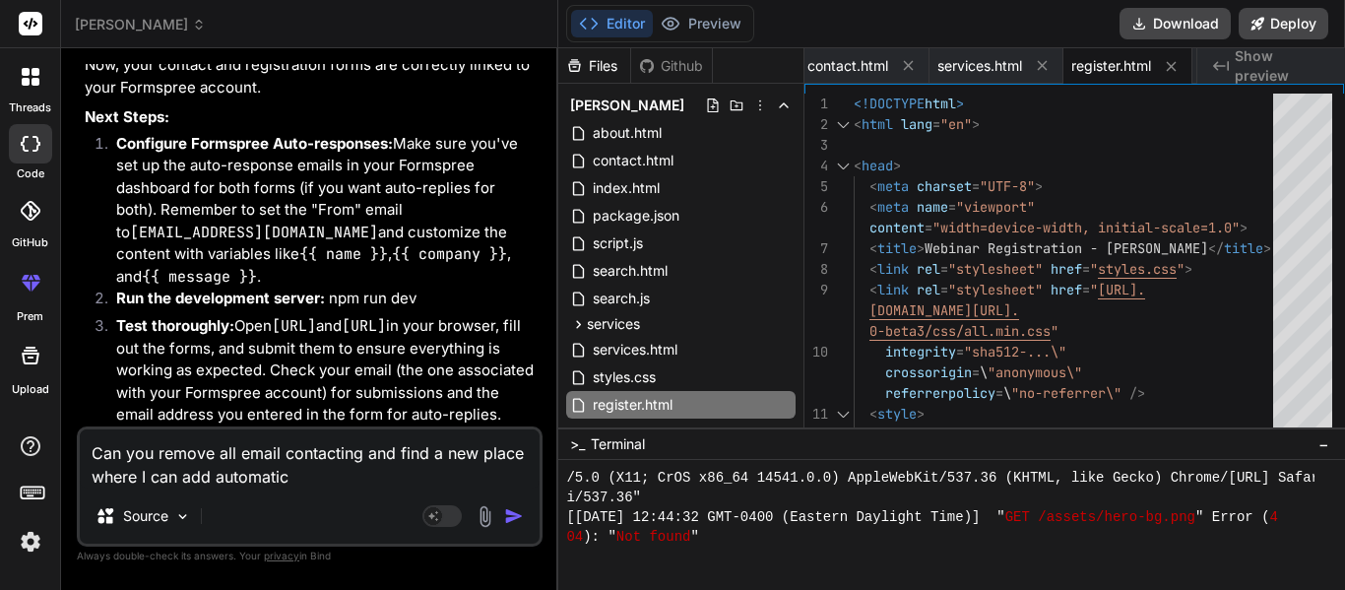
type textarea "Can you remove all email contacting and find a new place where I can add automa…"
type textarea "x"
type textarea "Can you remove all email contacting and find a new place where I can add automa…"
type textarea "x"
type textarea "Can you remove all email contacting and find a new place where I can add automa…"
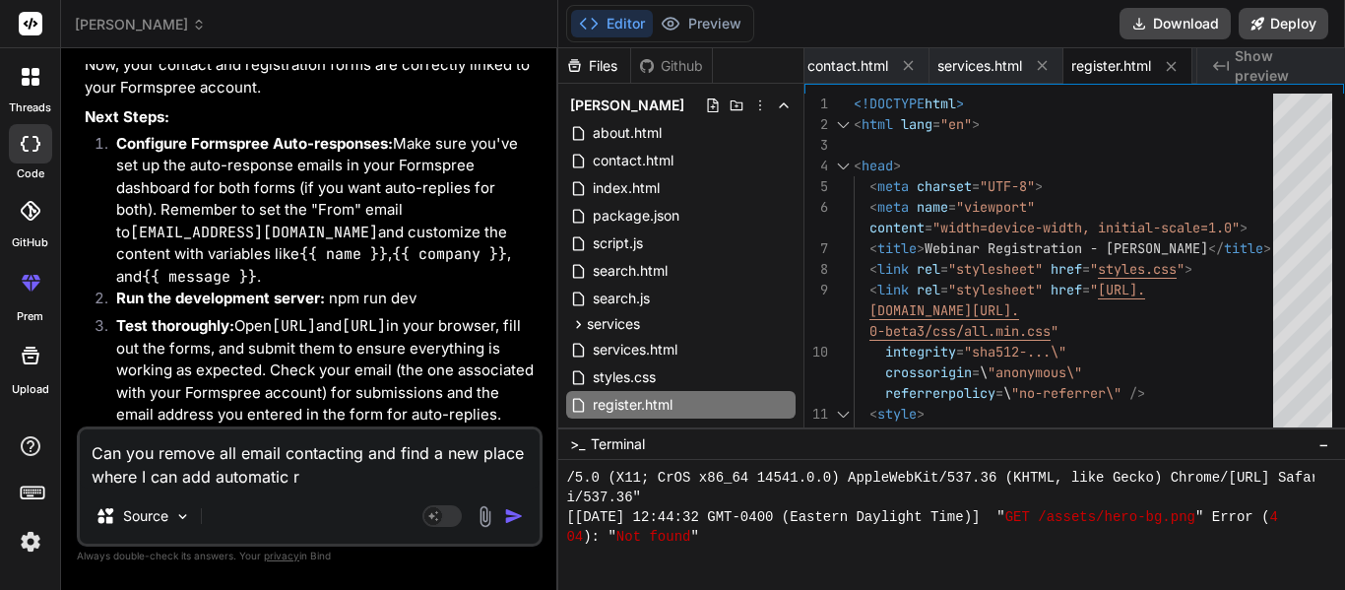
type textarea "x"
type textarea "Can you remove all email contacting and find a new place where I can add automa…"
type textarea "x"
type textarea "Can you remove all email contacting and find a new place where I can add automa…"
type textarea "x"
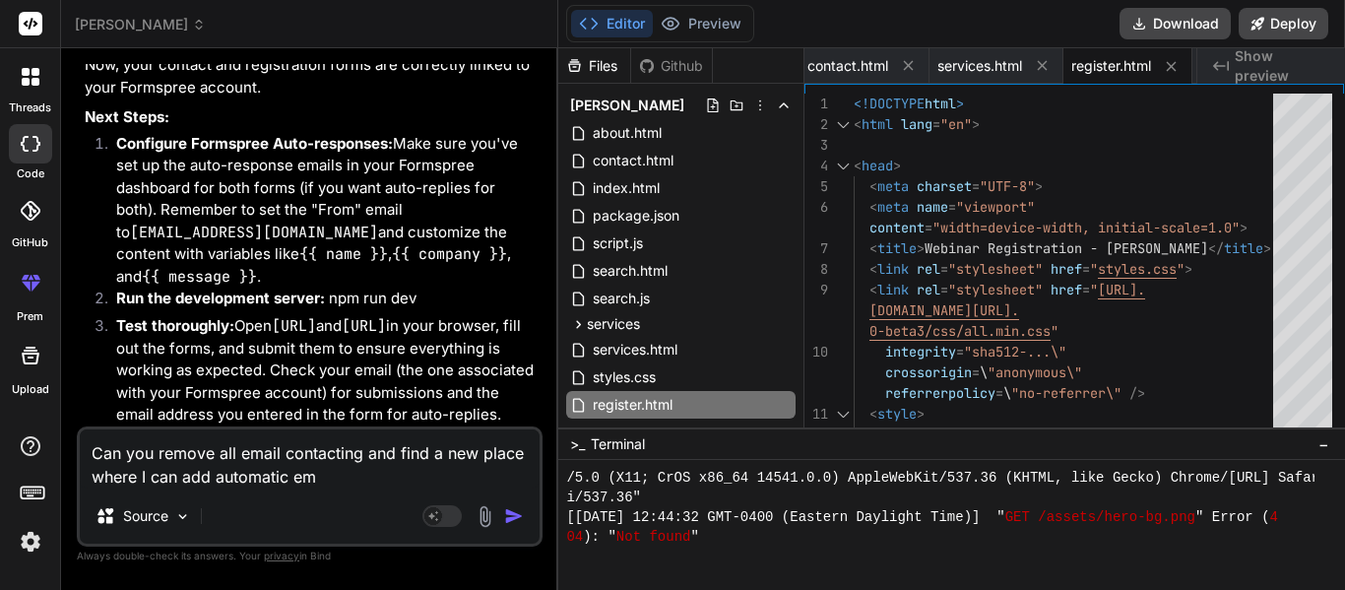
type textarea "Can you remove all email contacting and find a new place where I can add automa…"
type textarea "x"
type textarea "Can you remove all email contacting and find a new place where I can add automa…"
type textarea "x"
type textarea "Can you remove all email contacting and find a new place where I can add automa…"
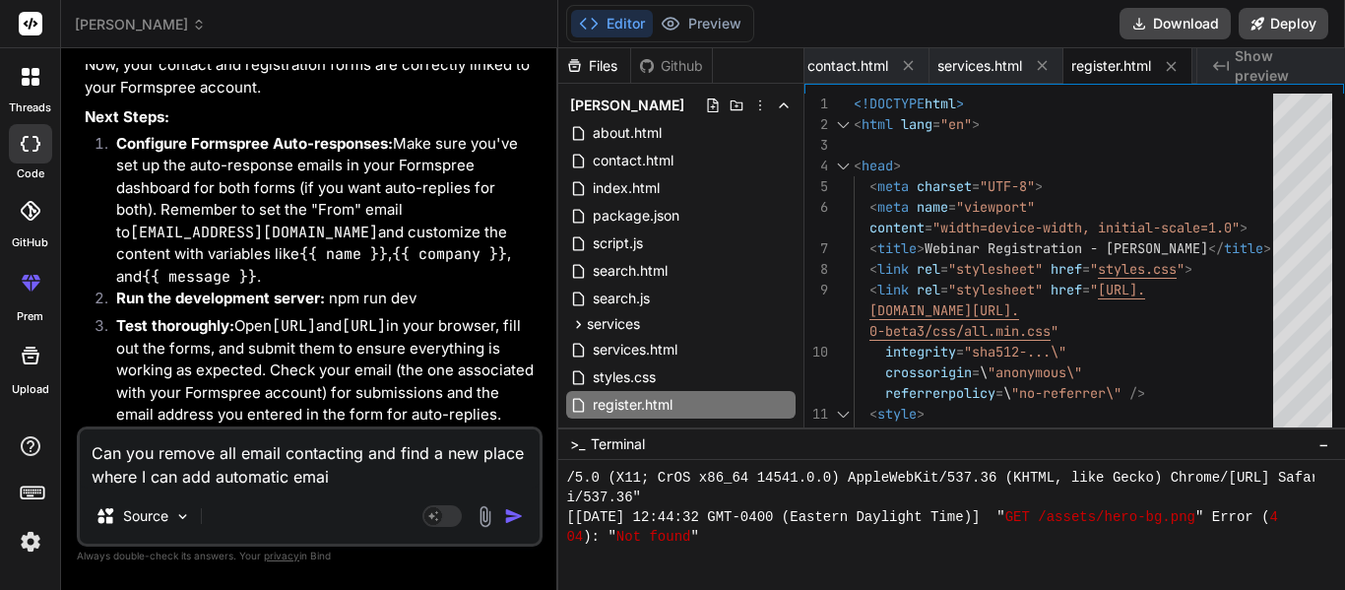
type textarea "x"
type textarea "Can you remove all email contacting and find a new place where I can add automa…"
type textarea "x"
type textarea "Can you remove all email contacting and find a new place where I can add automa…"
type textarea "x"
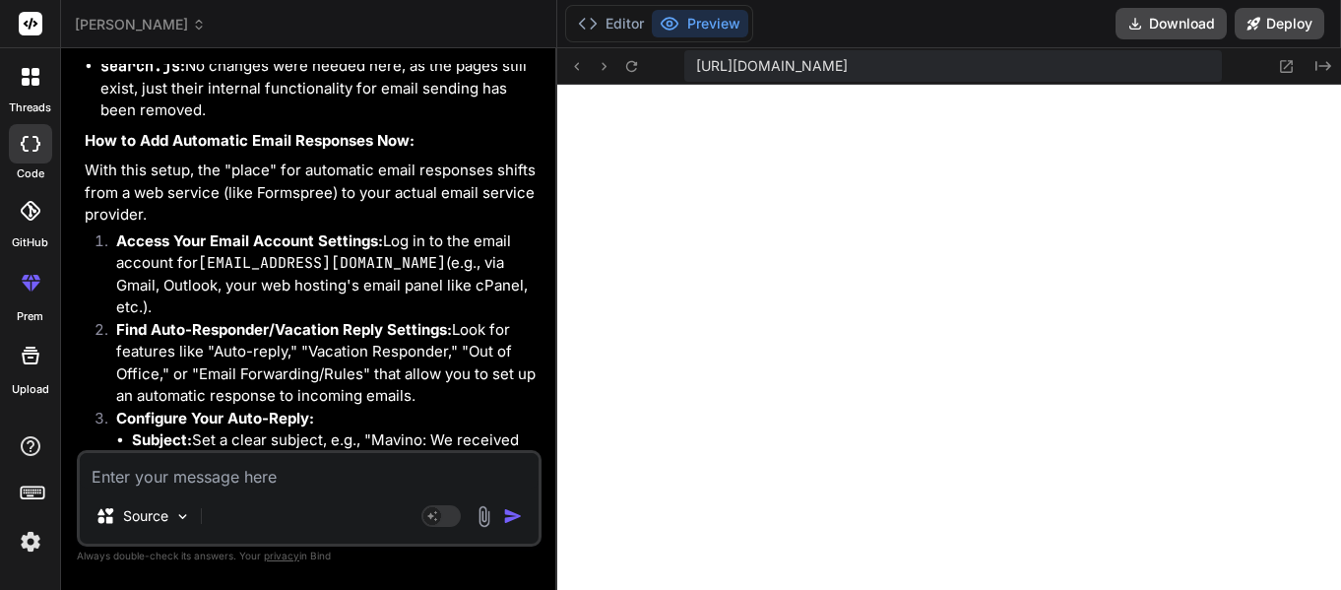
scroll to position [15609, 0]
